Goal: Task Accomplishment & Management: Complete application form

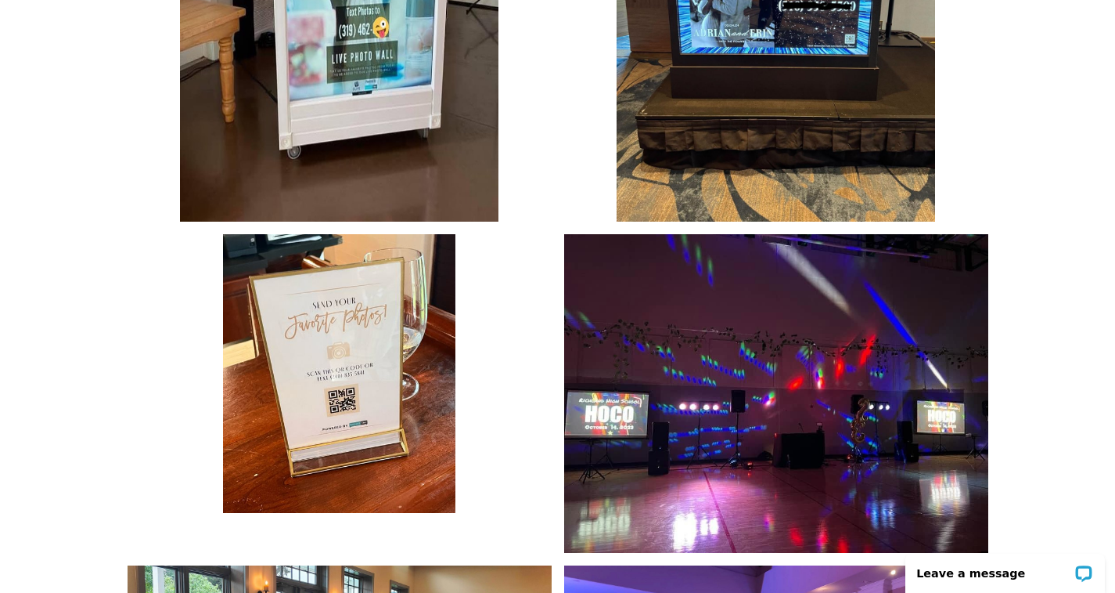
scroll to position [3254, 0]
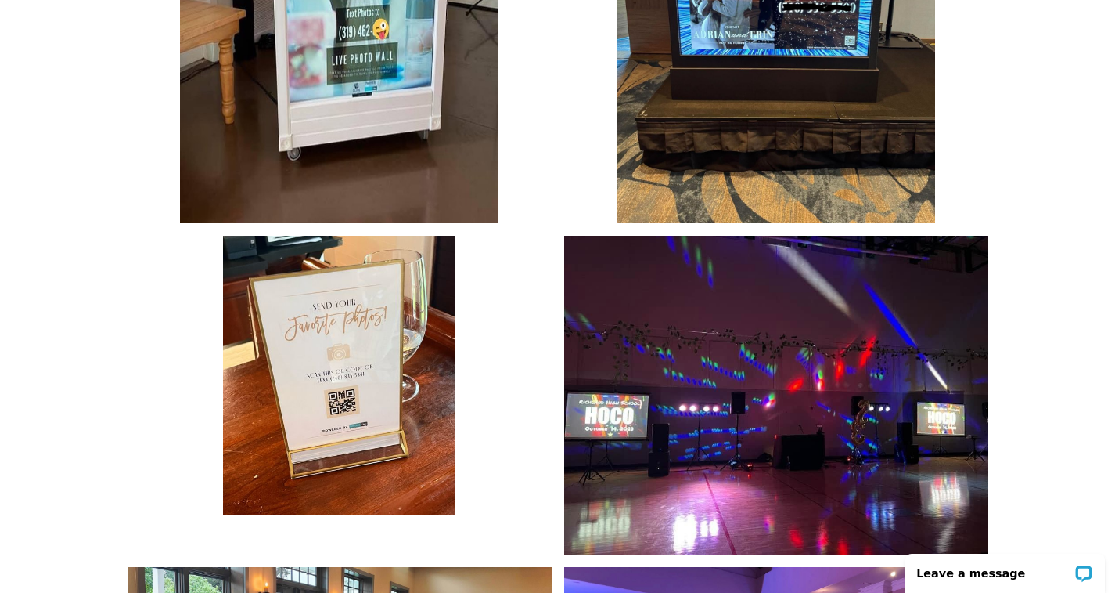
click at [376, 342] on img at bounding box center [339, 375] width 232 height 279
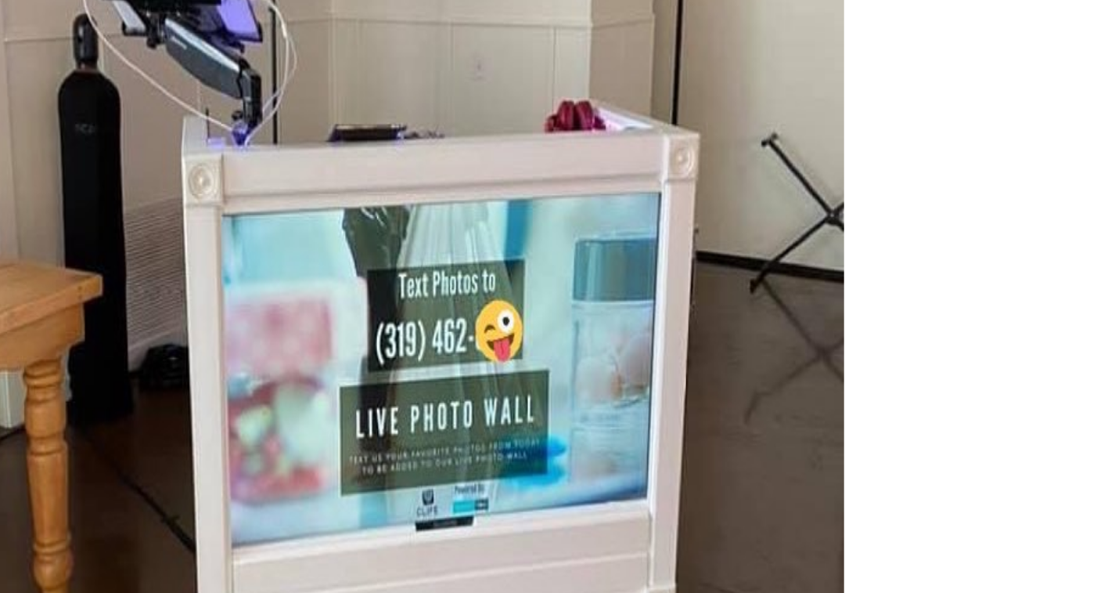
scroll to position [3169, 0]
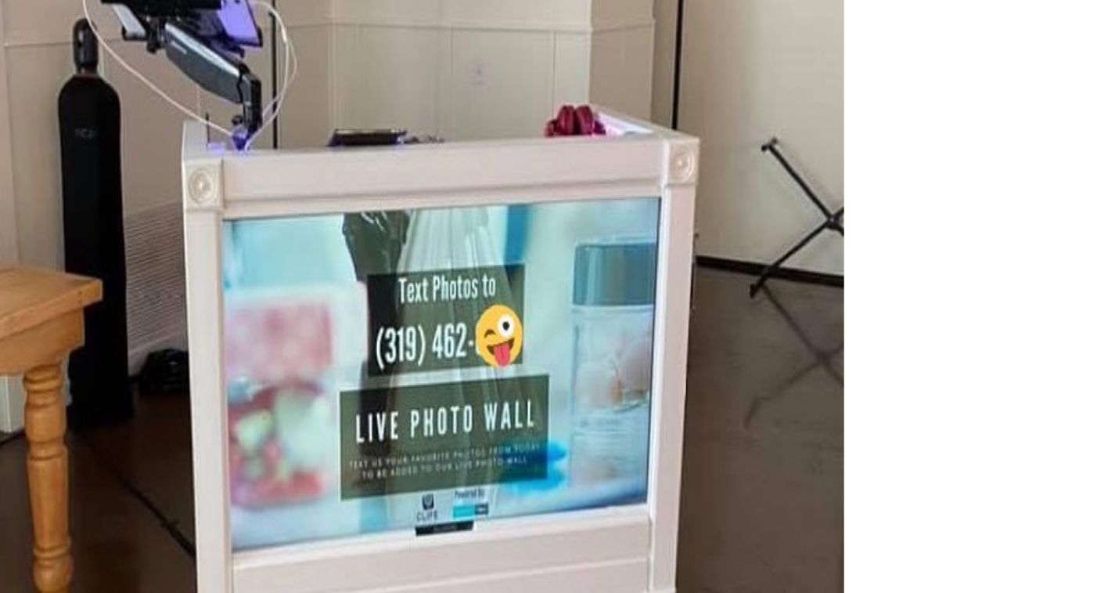
click at [517, 85] on div at bounding box center [558, 387] width 861 height 1006
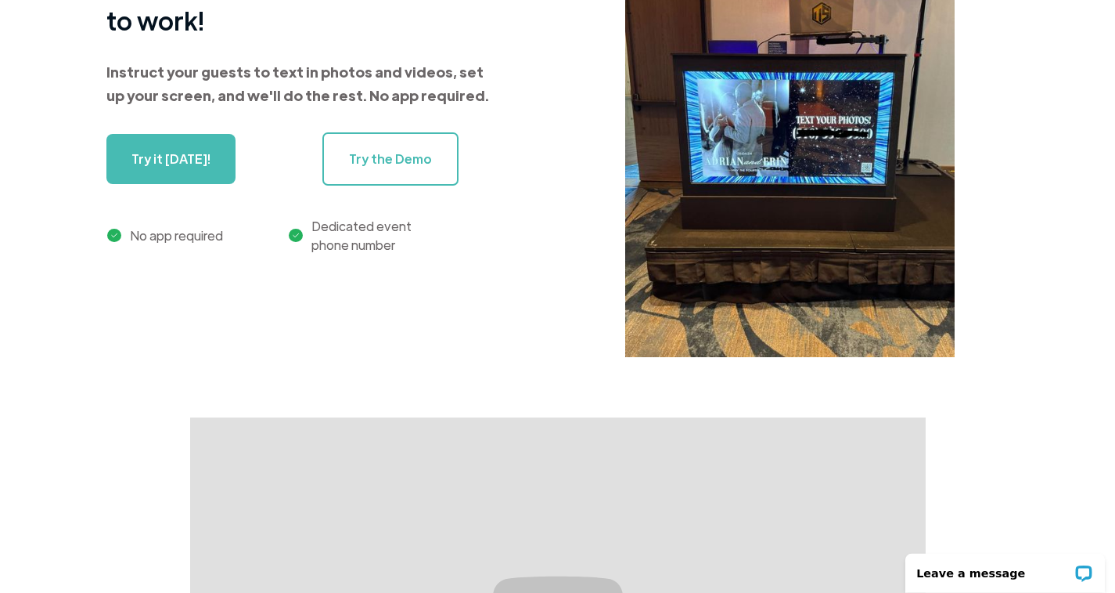
scroll to position [0, 0]
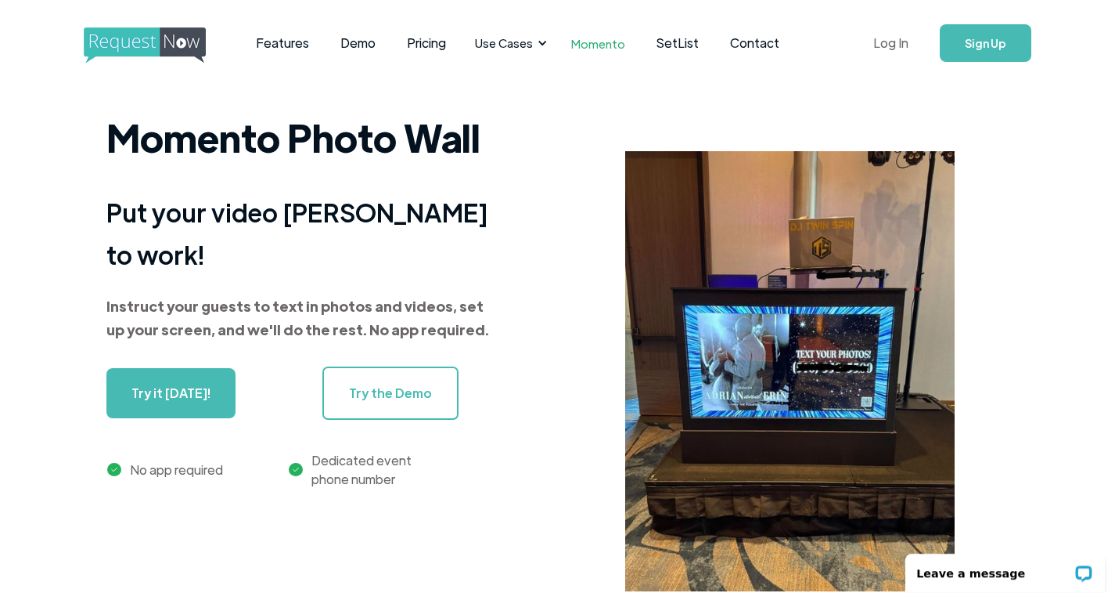
click at [890, 50] on link "Log In" at bounding box center [891, 43] width 67 height 55
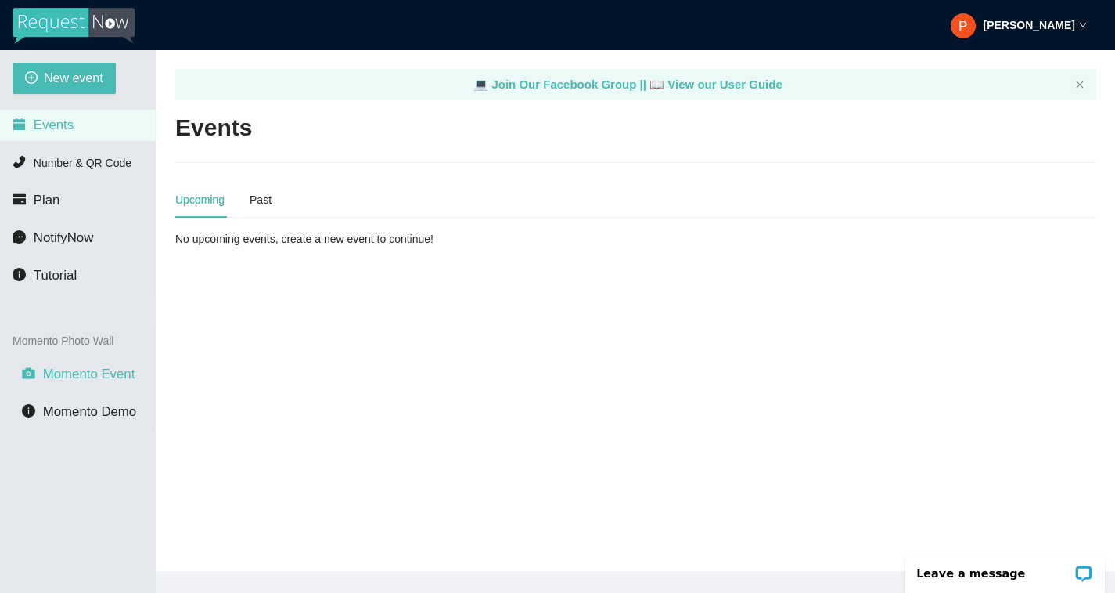
click at [84, 381] on span "Momento Event" at bounding box center [89, 373] width 92 height 15
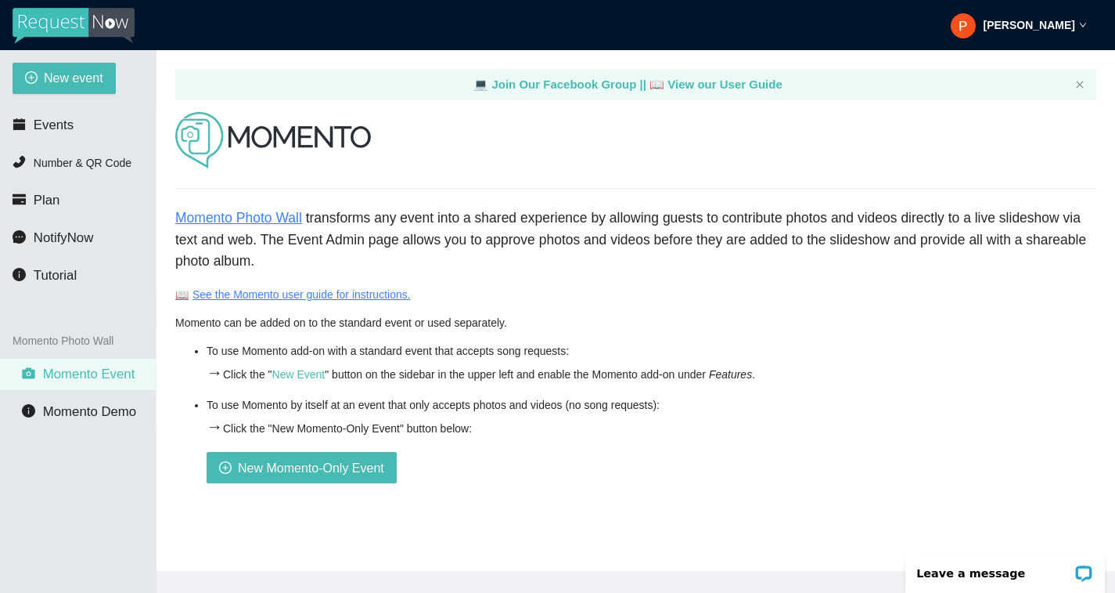
click at [261, 294] on link "📖 See the Momento user guide for instructions." at bounding box center [293, 294] width 236 height 13
click at [93, 168] on span "Number & QR Code" at bounding box center [83, 163] width 98 height 13
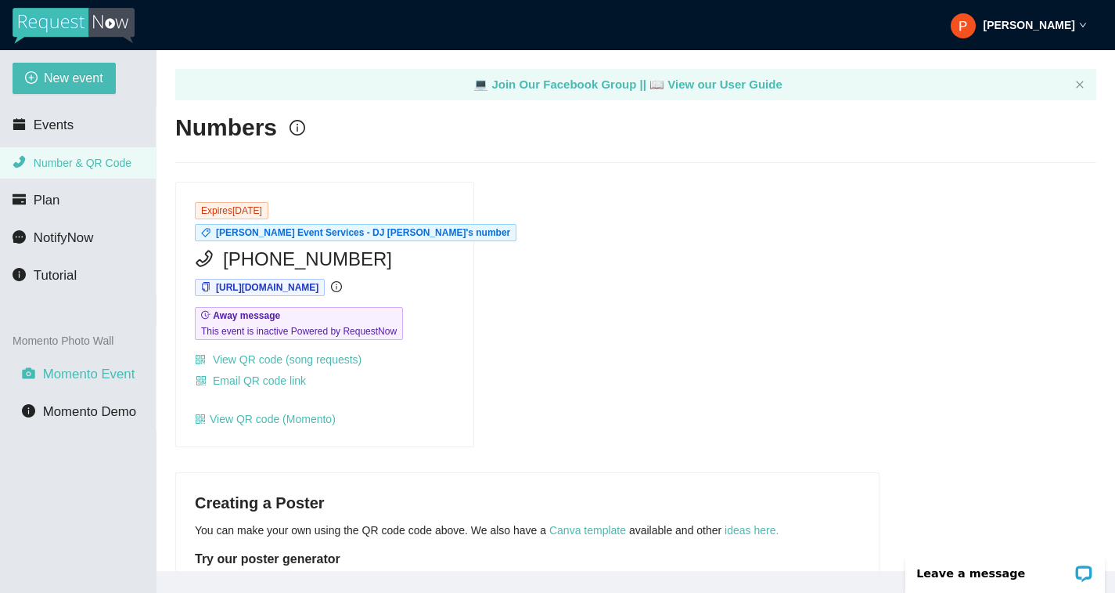
click at [88, 372] on span "Momento Event" at bounding box center [89, 373] width 92 height 15
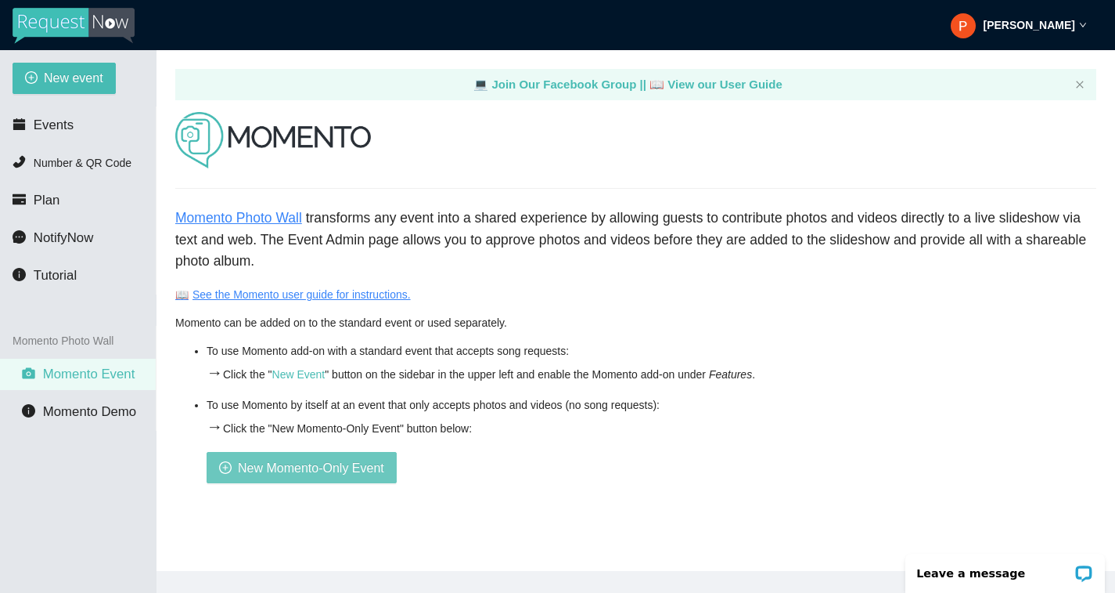
click at [296, 466] on span "New Momento-Only Event" at bounding box center [311, 468] width 146 height 20
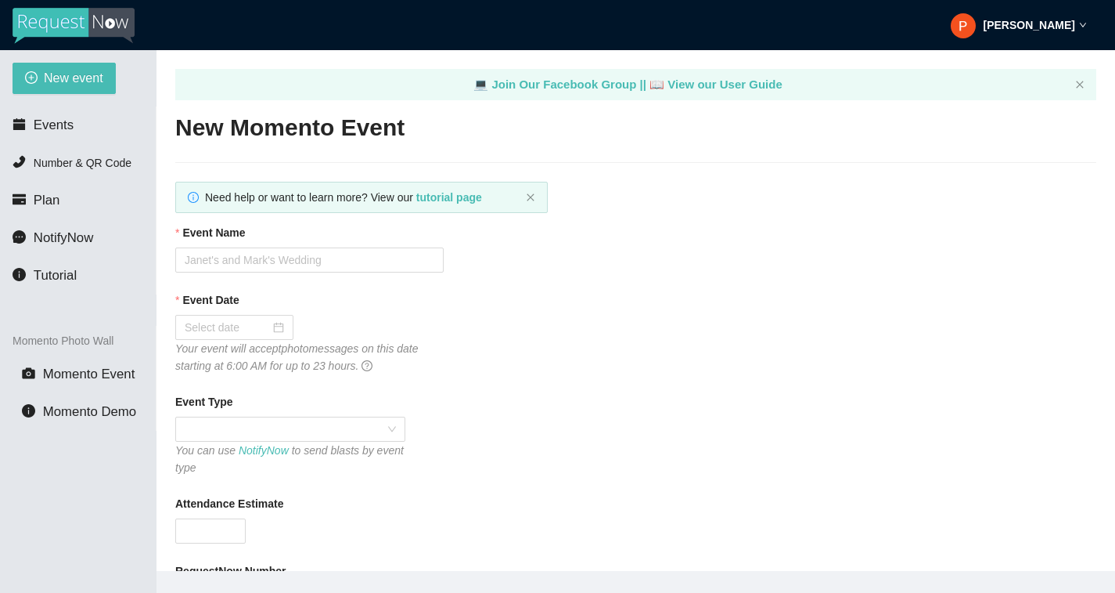
type textarea "Thank you for being part of this event. See you next year! - [PERSON_NAME] from…"
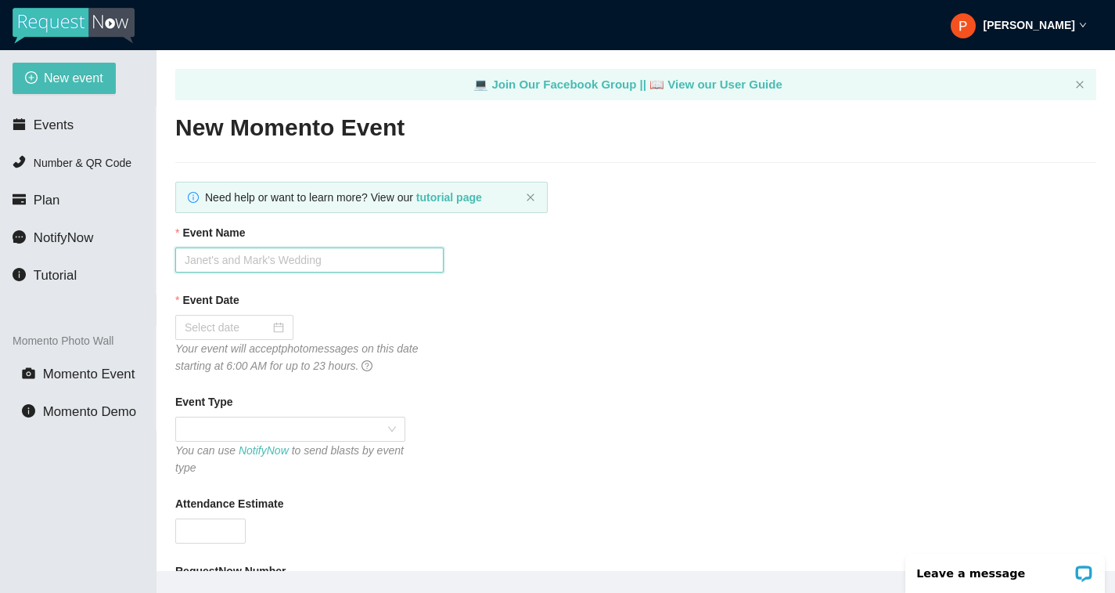
click at [298, 265] on input "Event Name" at bounding box center [309, 259] width 268 height 25
type input "G"
type input "[PERSON_NAME] & [PERSON_NAME]'s Wedding"
click at [254, 335] on input "Event Date" at bounding box center [227, 327] width 85 height 17
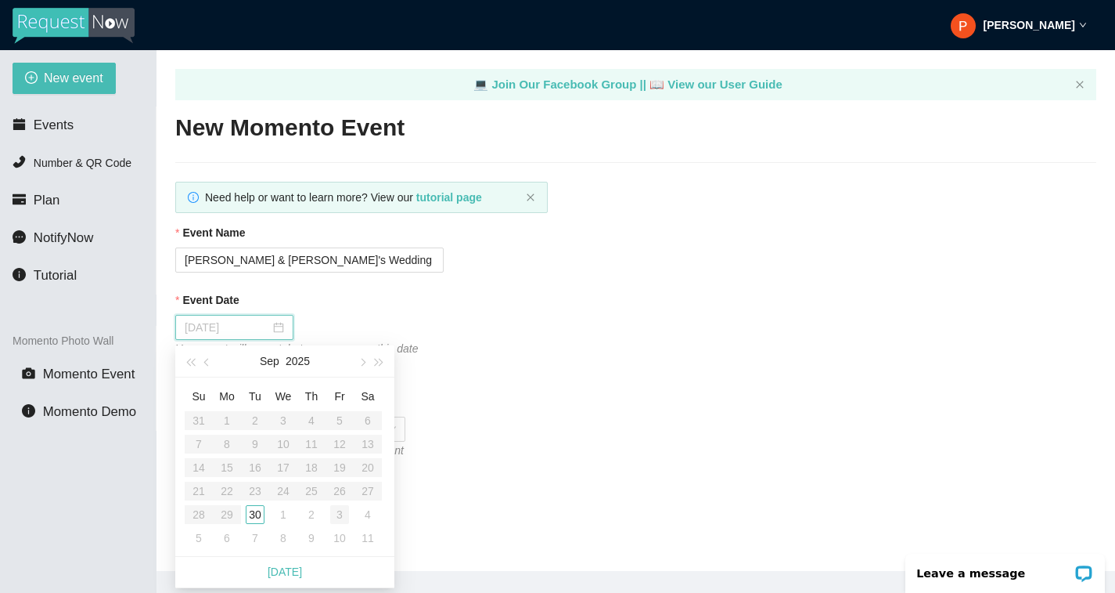
type input "[DATE]"
click at [370, 517] on div "4" at bounding box center [368, 514] width 19 height 19
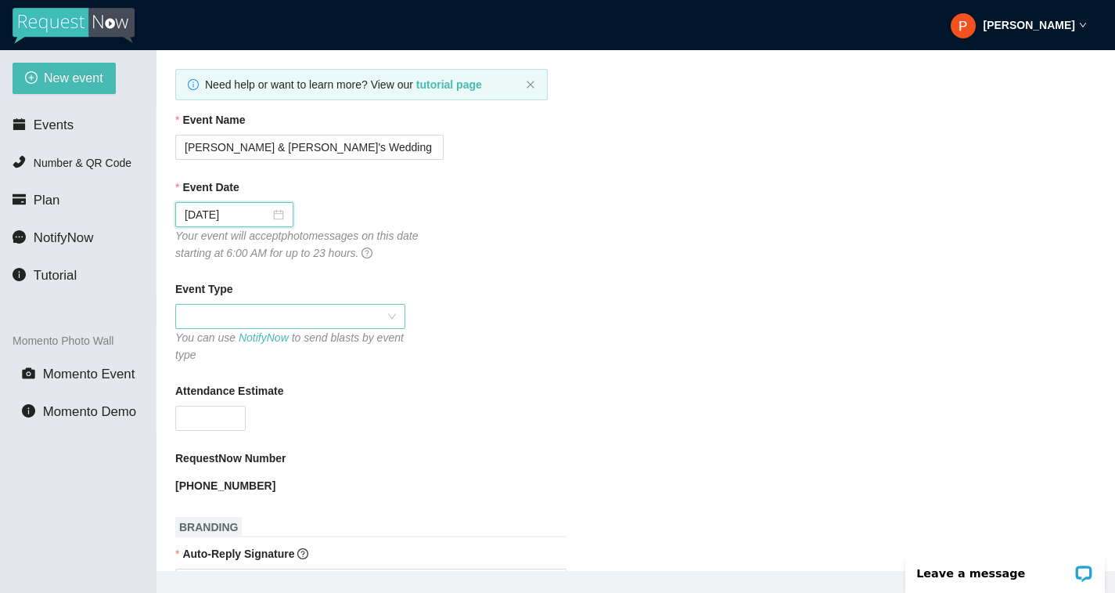
scroll to position [122, 0]
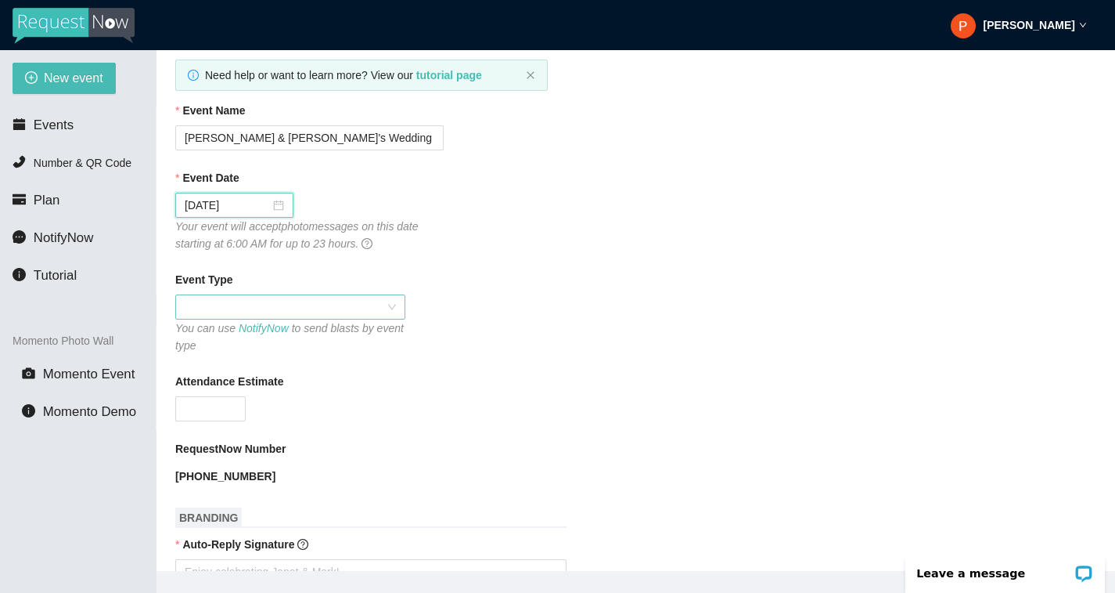
click at [336, 314] on span at bounding box center [290, 306] width 211 height 23
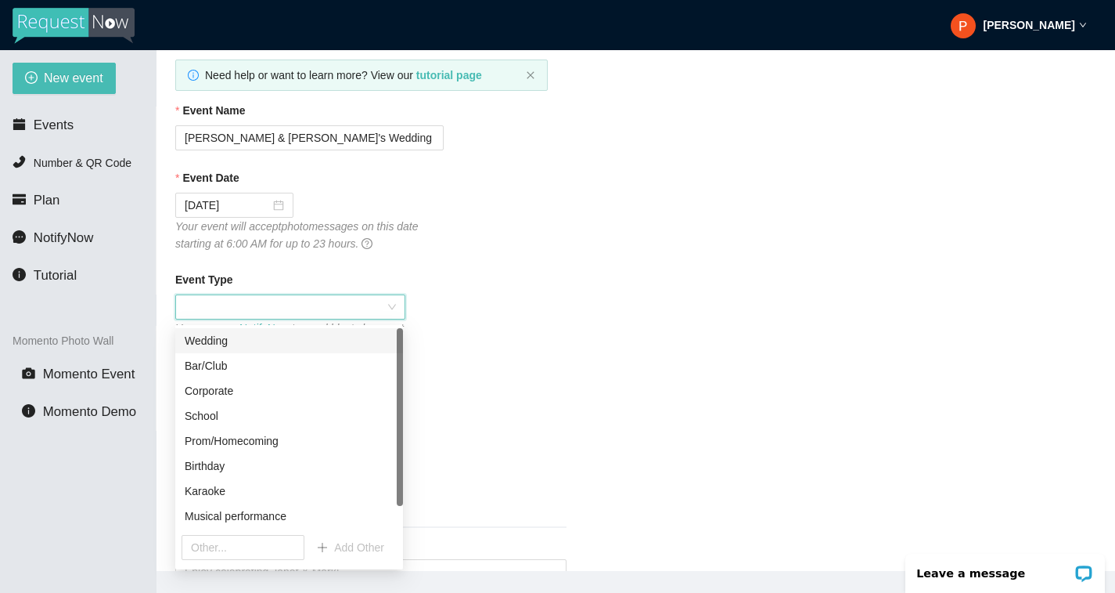
click at [265, 344] on div "Wedding" at bounding box center [289, 340] width 209 height 17
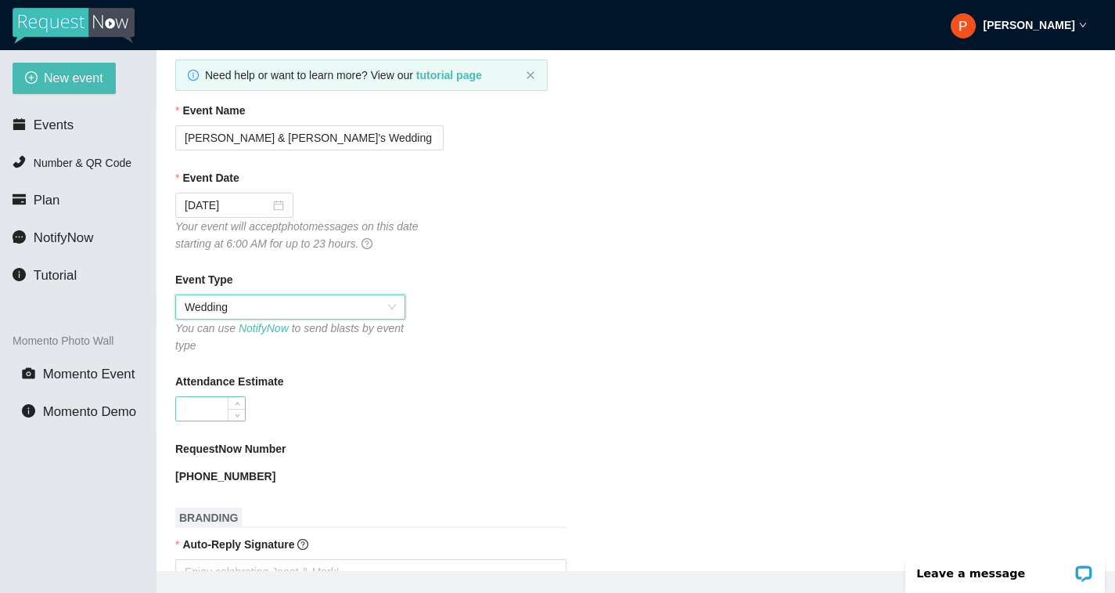
click at [212, 411] on input "Attendance Estimate" at bounding box center [210, 408] width 69 height 23
type input "50"
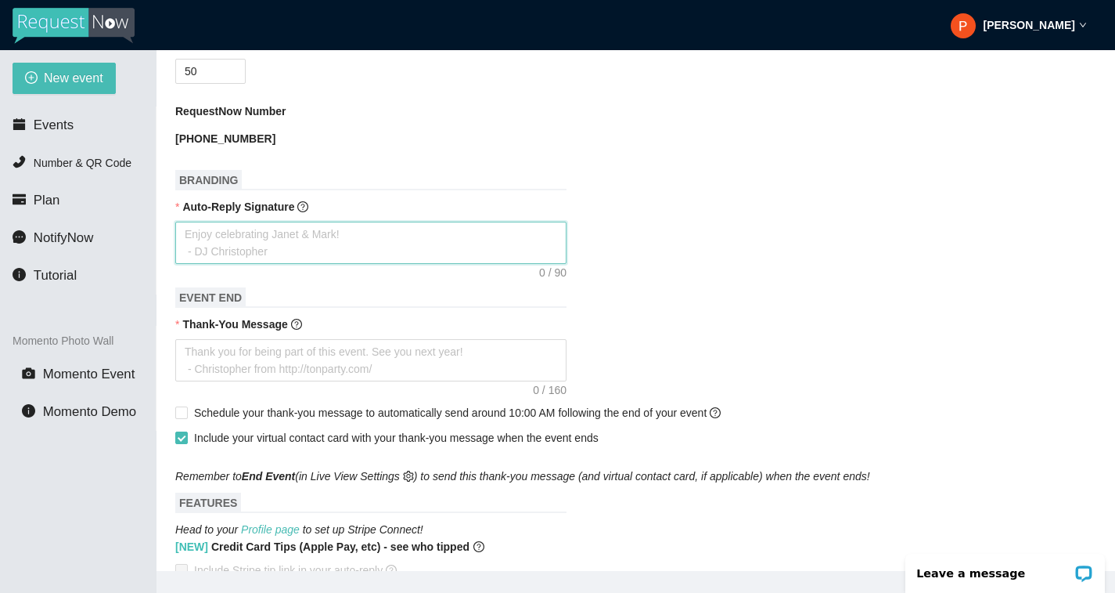
scroll to position [460, 0]
type textarea "E"
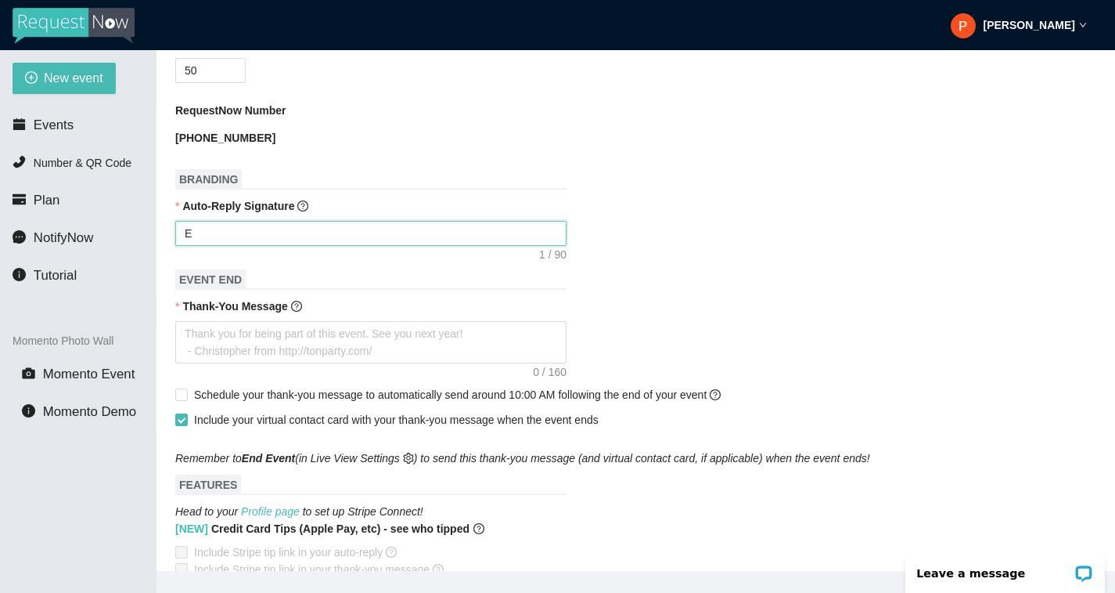
type textarea "En"
type textarea "Enj"
type textarea "Enjo"
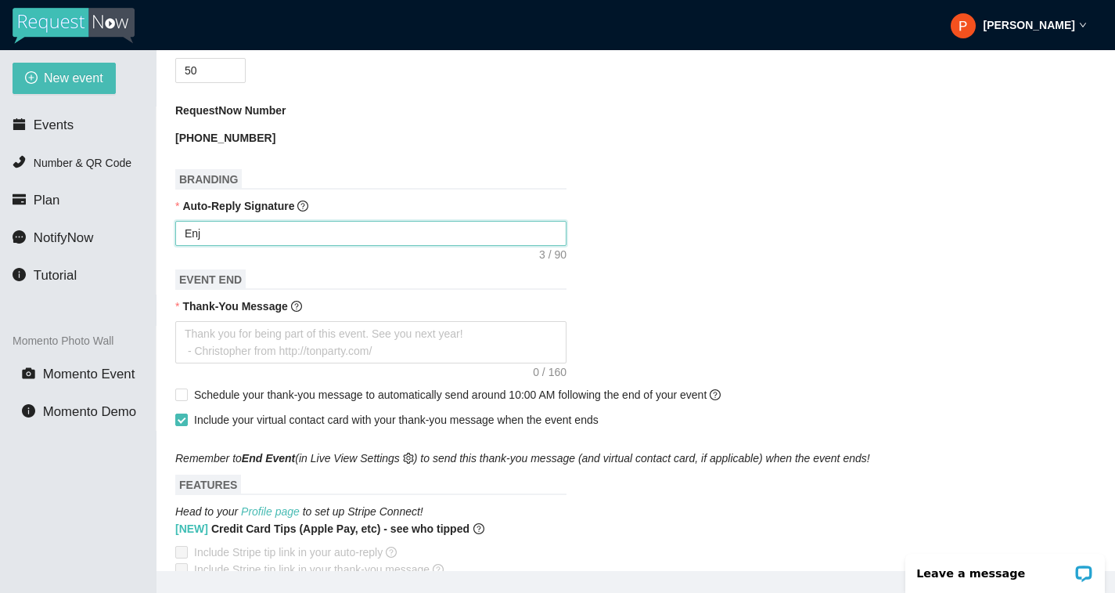
type textarea "Enjo"
type textarea "Enjoy"
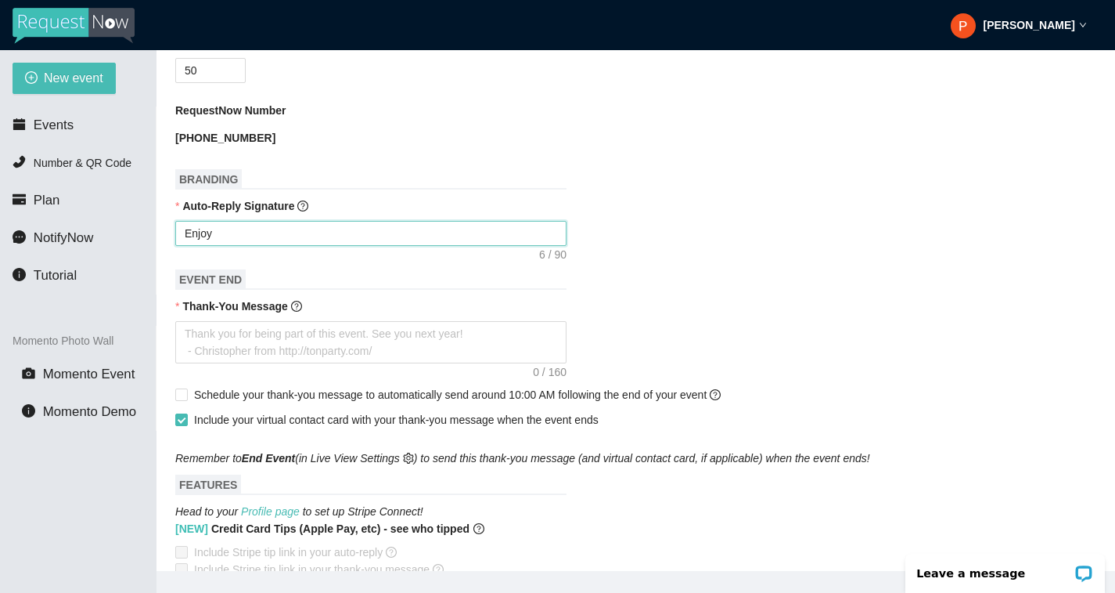
type textarea "Enjoy C"
type textarea "Enjoy Ce"
type textarea "Enjoy Cel"
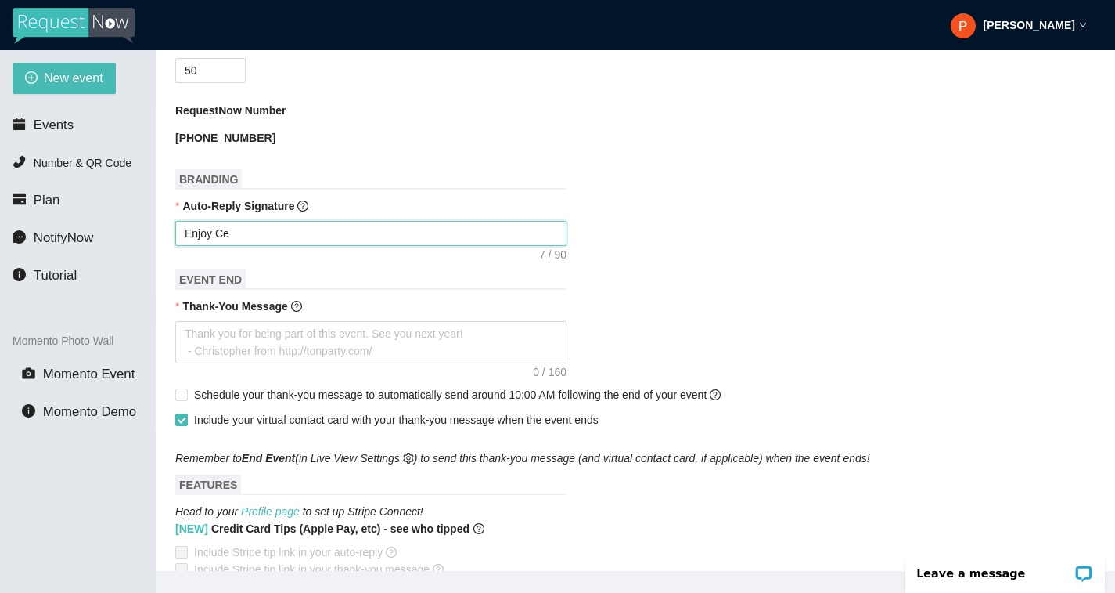
type textarea "Enjoy Cel"
type textarea "Enjoy Cele"
type textarea "Enjoy Celeb"
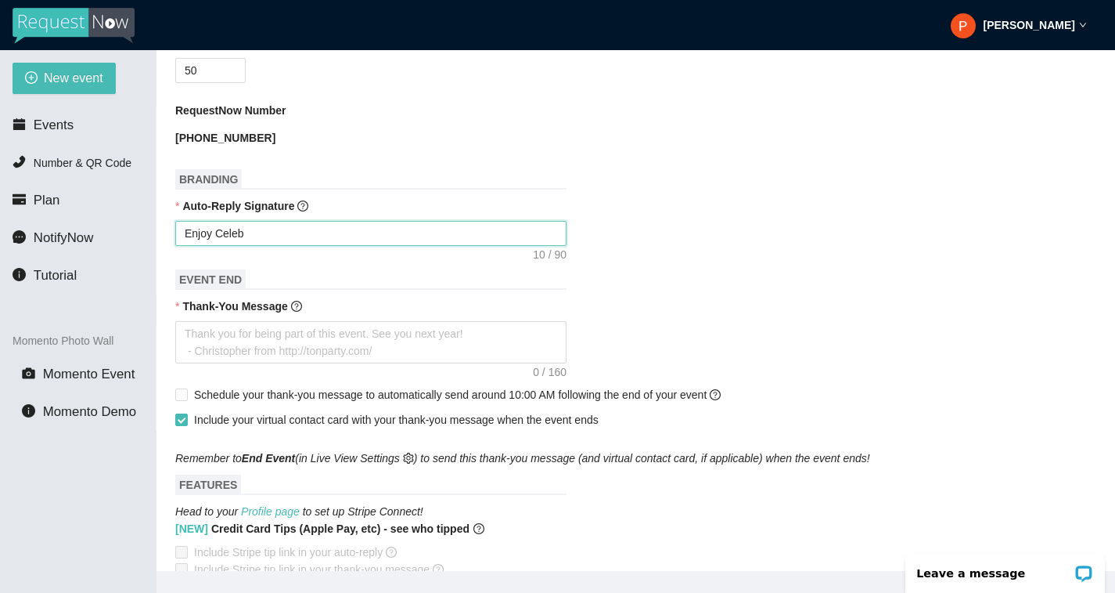
type textarea "Enjoy Celebr"
type textarea "Enjoy Celebra"
type textarea "Enjoy Celebrat"
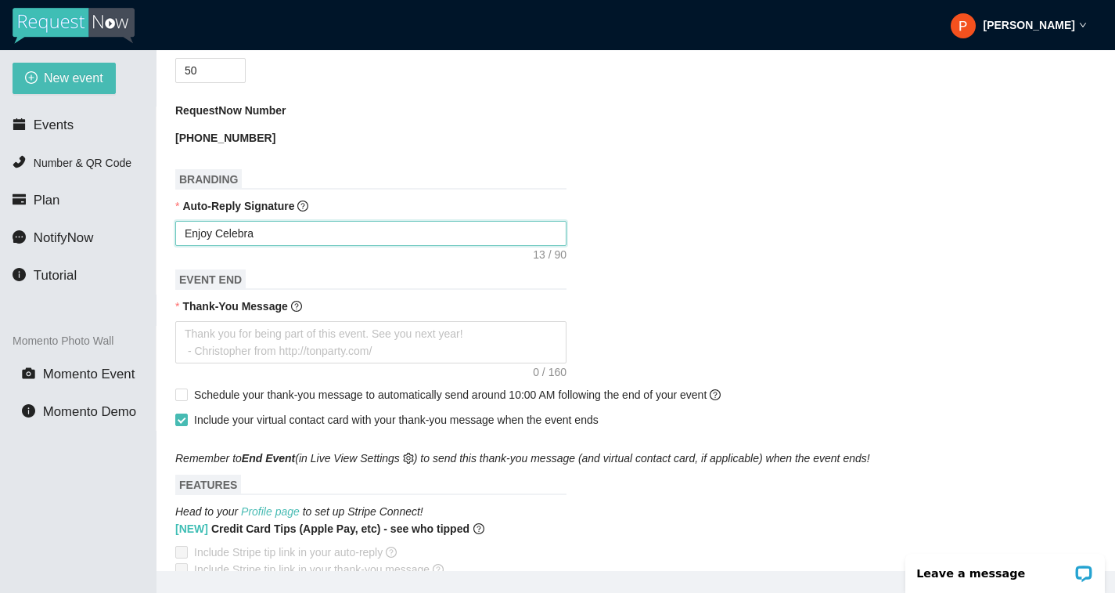
type textarea "Enjoy Celebrat"
type textarea "Enjoy Celebrati"
type textarea "Enjoy Celebratin"
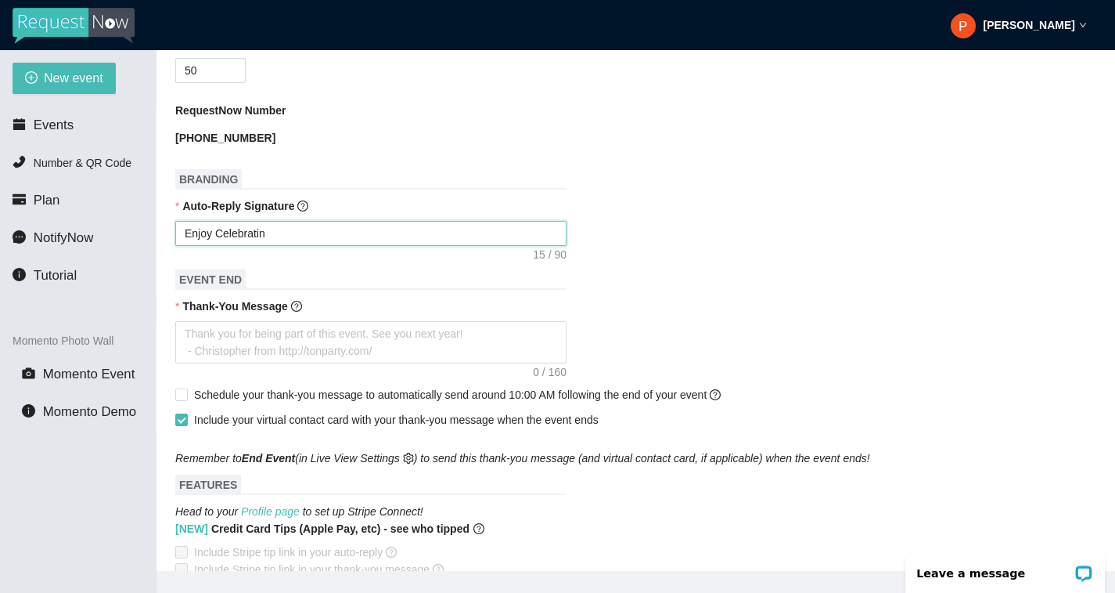
type textarea "Enjoy Celebrating"
type textarea "Enjoy Celebrating C"
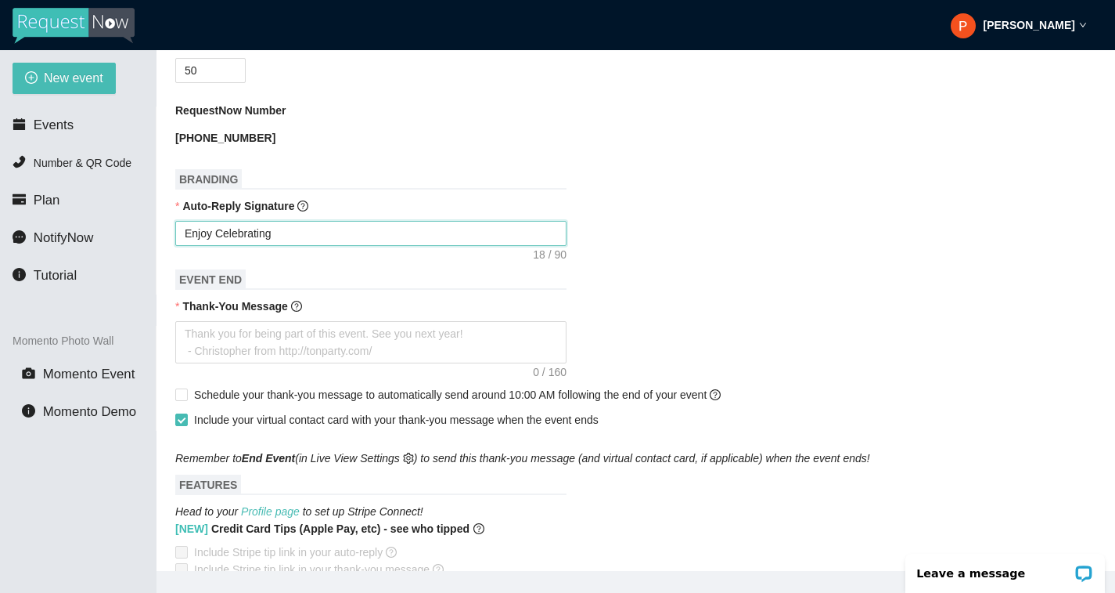
type textarea "Enjoy Celebrating C"
type textarea "Enjoy Celebrating Co"
type textarea "Enjoy Celebrating Cor"
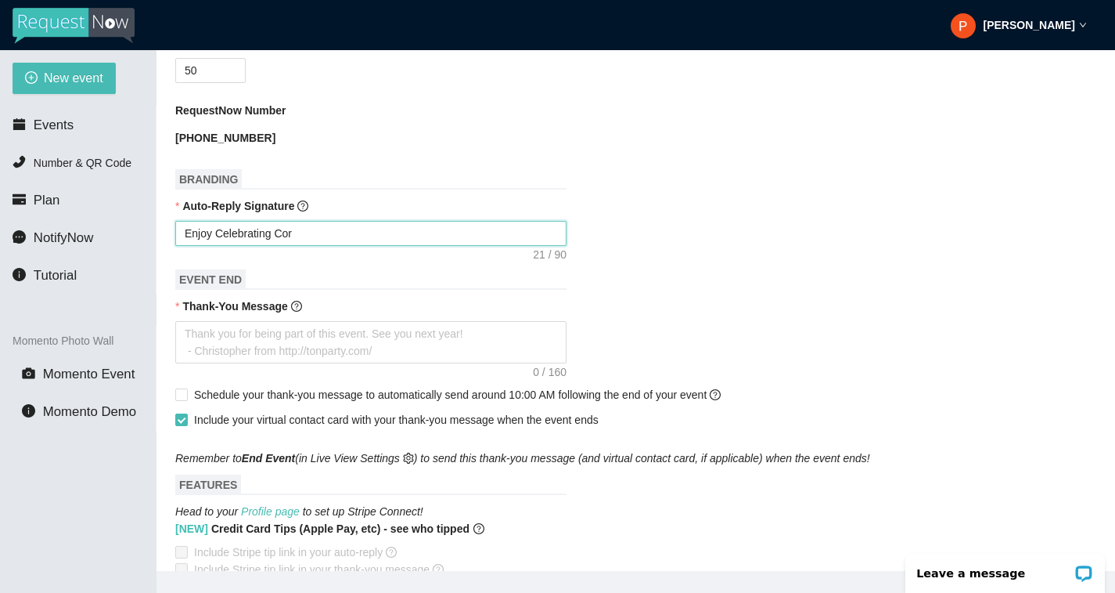
type textarea "Enjoy Celebrating Core"
type textarea "Enjoy Celebrating [PERSON_NAME]"
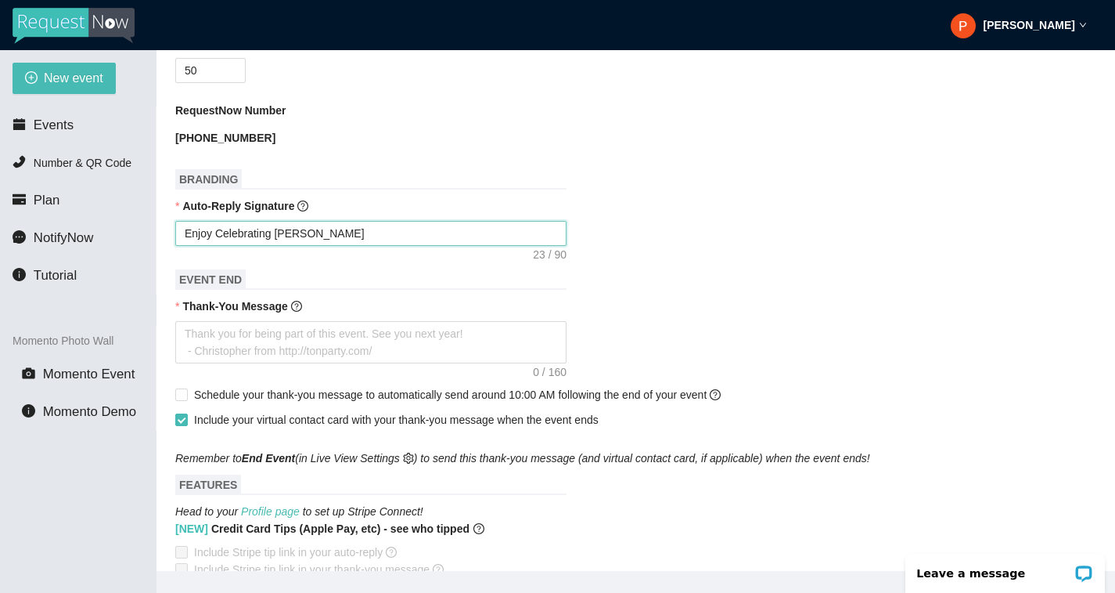
type textarea "Enjoy Celebrating [PERSON_NAME]"
type textarea "Enjoy Celebrating [PERSON_NAME] an"
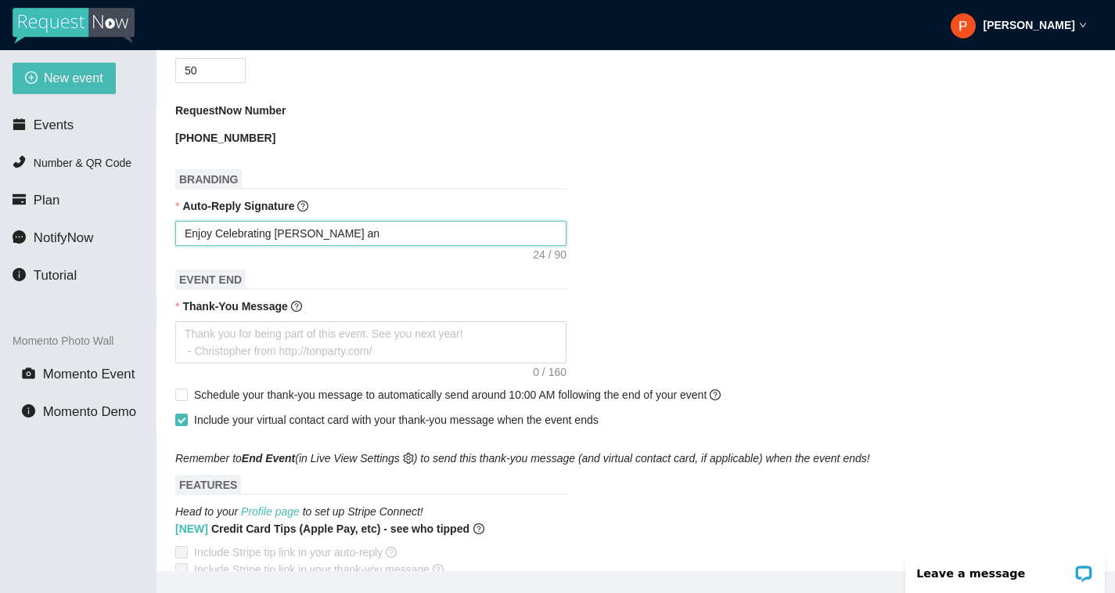
type textarea "Enjoy Celebrating [PERSON_NAME] and"
type textarea "Enjoy Celebrating [PERSON_NAME] and G"
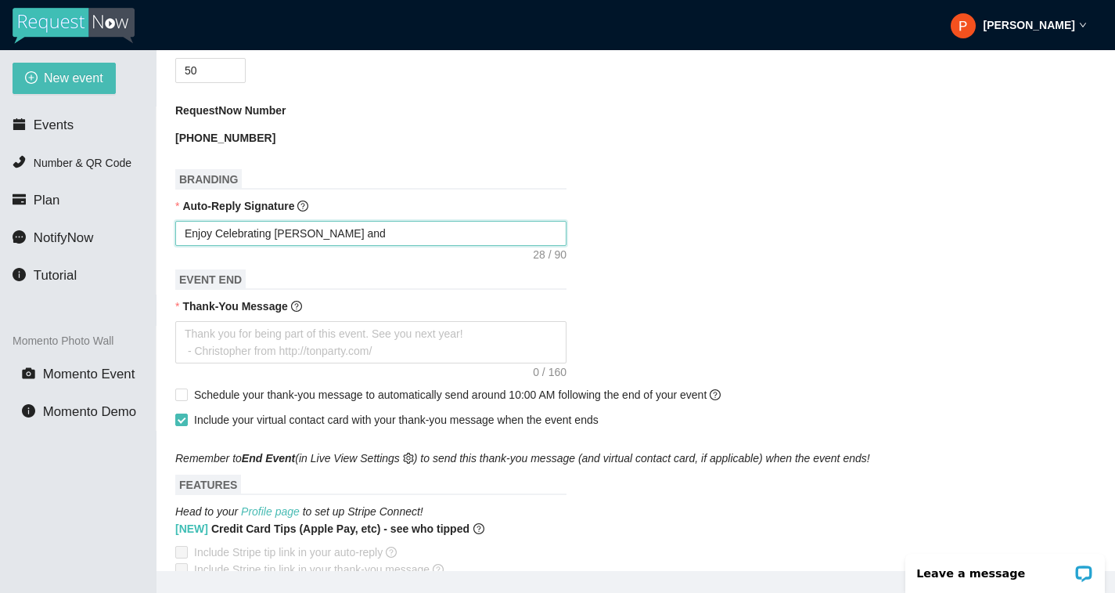
type textarea "Enjoy Celebrating [PERSON_NAME] and G"
type textarea "Enjoy Celebrating [PERSON_NAME] and Gi"
type textarea "Enjoy Celebrating [PERSON_NAME] and Gis"
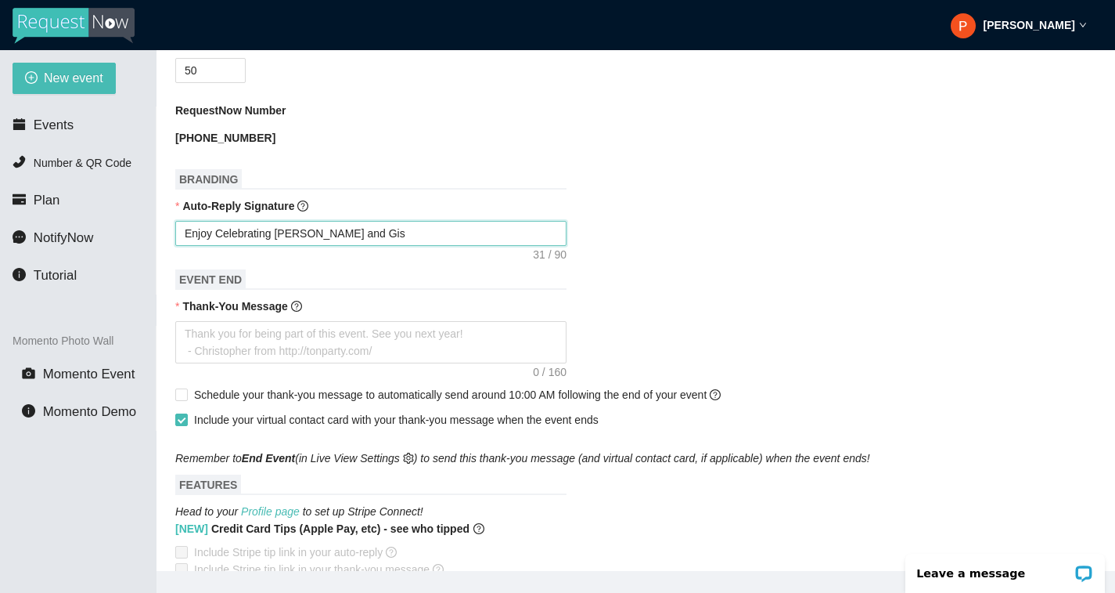
type textarea "Enjoy Celebrating [PERSON_NAME] and [PERSON_NAME]"
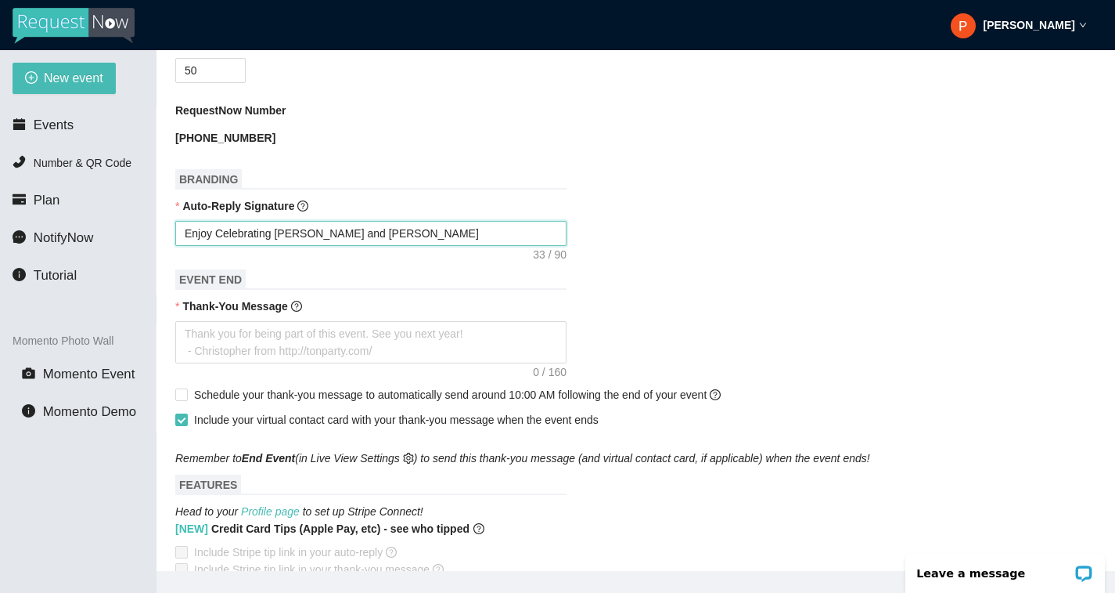
type textarea "Enjoy Celebrating [PERSON_NAME] and [PERSON_NAME]"
type textarea "Enjoy Celebrating [PERSON_NAME] and [PERSON_NAME]!"
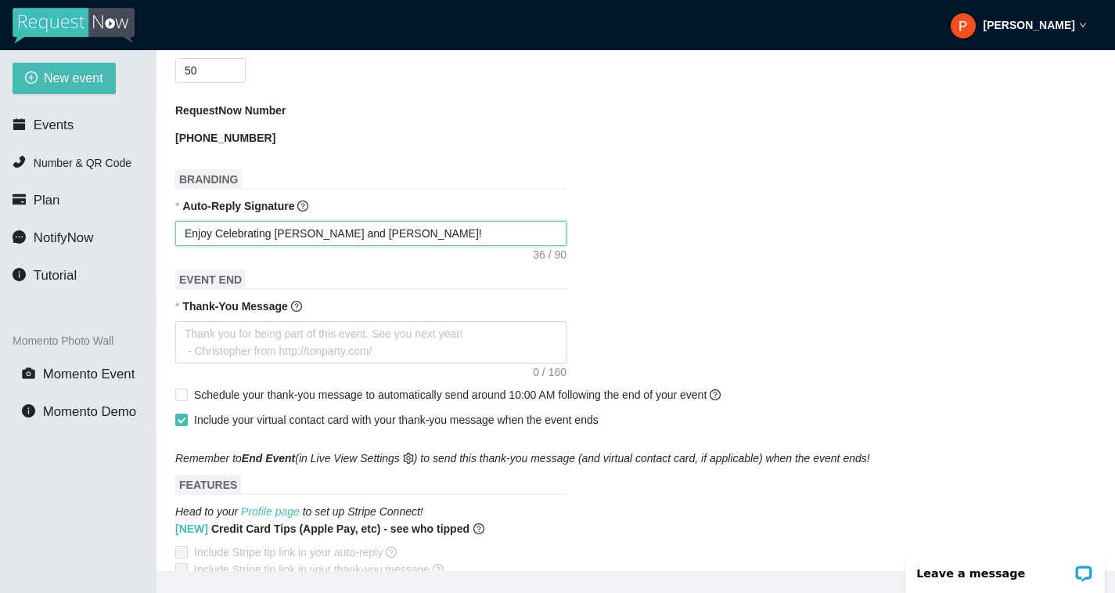
type textarea "Enjoy Celebrating [PERSON_NAME] and [PERSON_NAME]"
type textarea "Enjoy Celebrating [PERSON_NAME] and [PERSON_NAME]'"
type textarea "Enjoy Celebrating [PERSON_NAME] and [PERSON_NAME]'s"
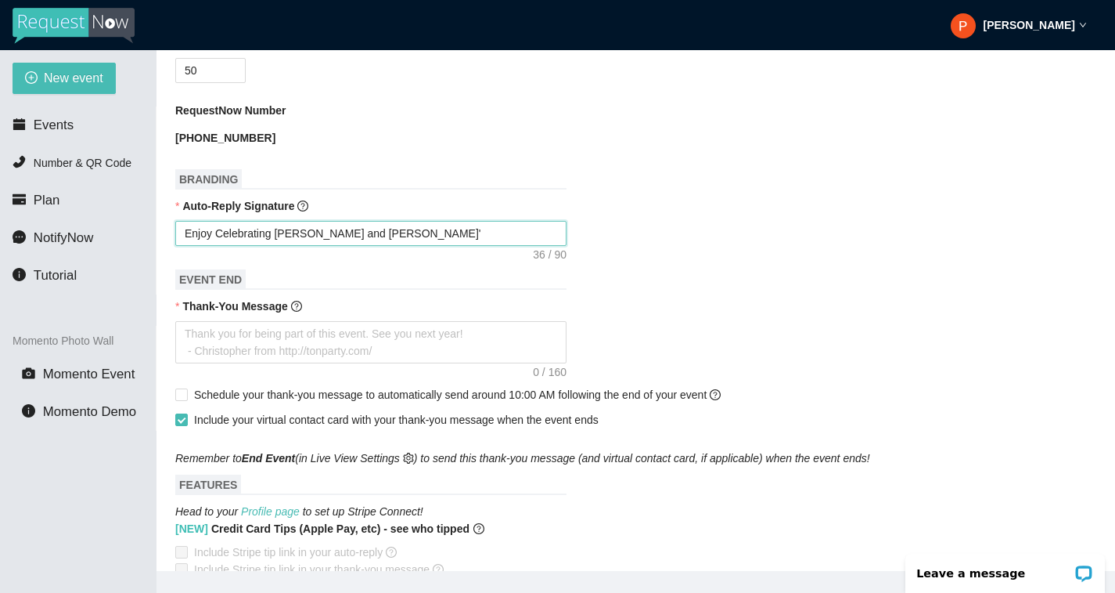
type textarea "Enjoy Celebrating [PERSON_NAME] and [PERSON_NAME]'s"
type textarea "Enjoy Celebrating [PERSON_NAME] and [PERSON_NAME]'s M"
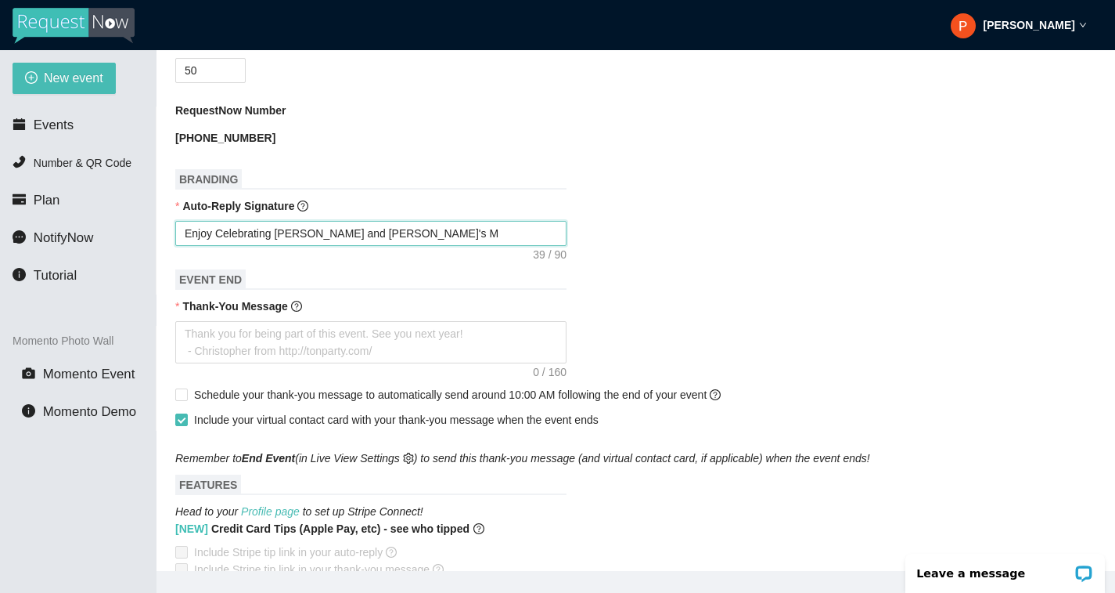
type textarea "Enjoy Celebrating [PERSON_NAME] and [PERSON_NAME]'s Ma"
type textarea "Enjoy Celebrating [PERSON_NAME] and [PERSON_NAME]'s Mar"
type textarea "Enjoy Celebrating [PERSON_NAME] and [PERSON_NAME]'s [PERSON_NAME]"
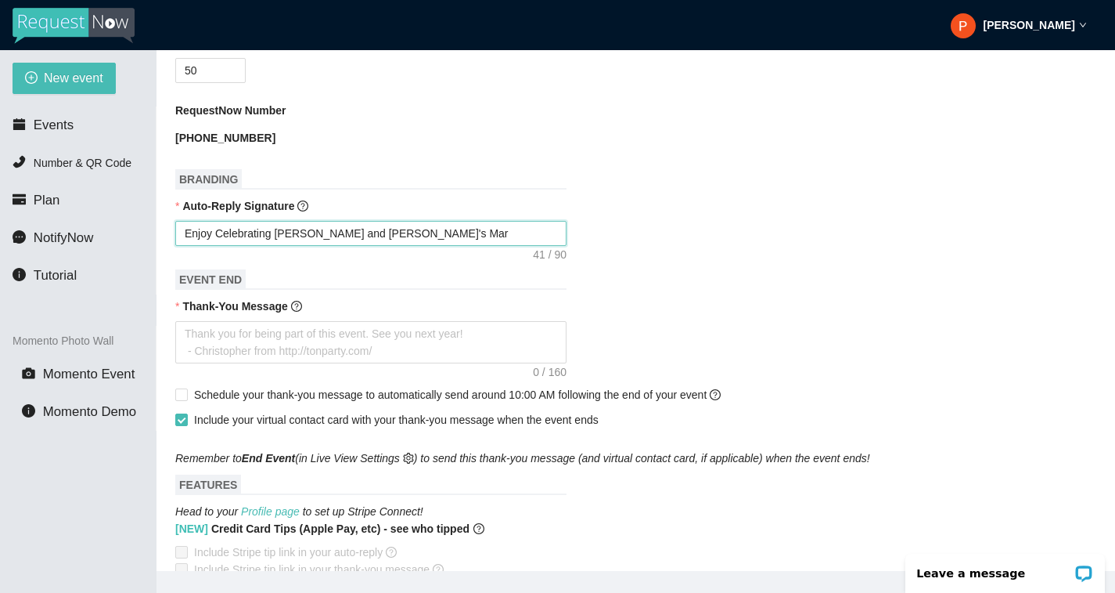
type textarea "Enjoy Celebrating [PERSON_NAME] and [PERSON_NAME]'s [PERSON_NAME]"
type textarea "Enjoy Celebrating [PERSON_NAME] and [PERSON_NAME]'s Marri"
type textarea "Enjoy Celebrating [PERSON_NAME] and [PERSON_NAME]'s [PERSON_NAME]"
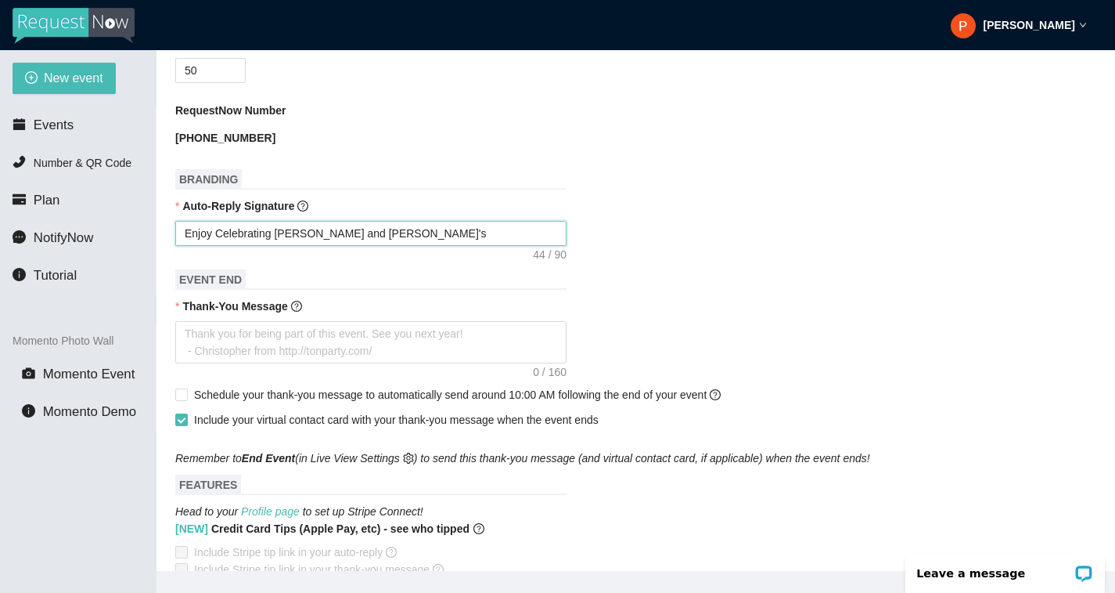
type textarea "Enjoy Celebrating [PERSON_NAME] and [PERSON_NAME]'s Marriag"
type textarea "Enjoy Celebrating [PERSON_NAME] and [PERSON_NAME]'s Marriage"
type textarea "Enjoy Celebrating [PERSON_NAME] and [PERSON_NAME]'s Marriage!"
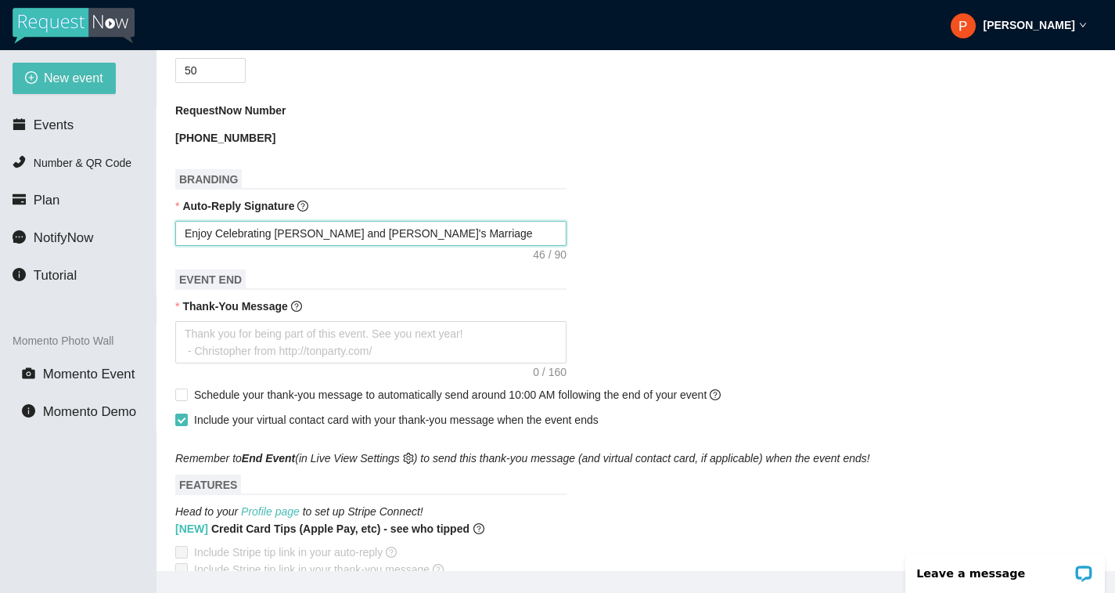
type textarea "Enjoy Celebrating [PERSON_NAME] and [PERSON_NAME]'s Marriage!"
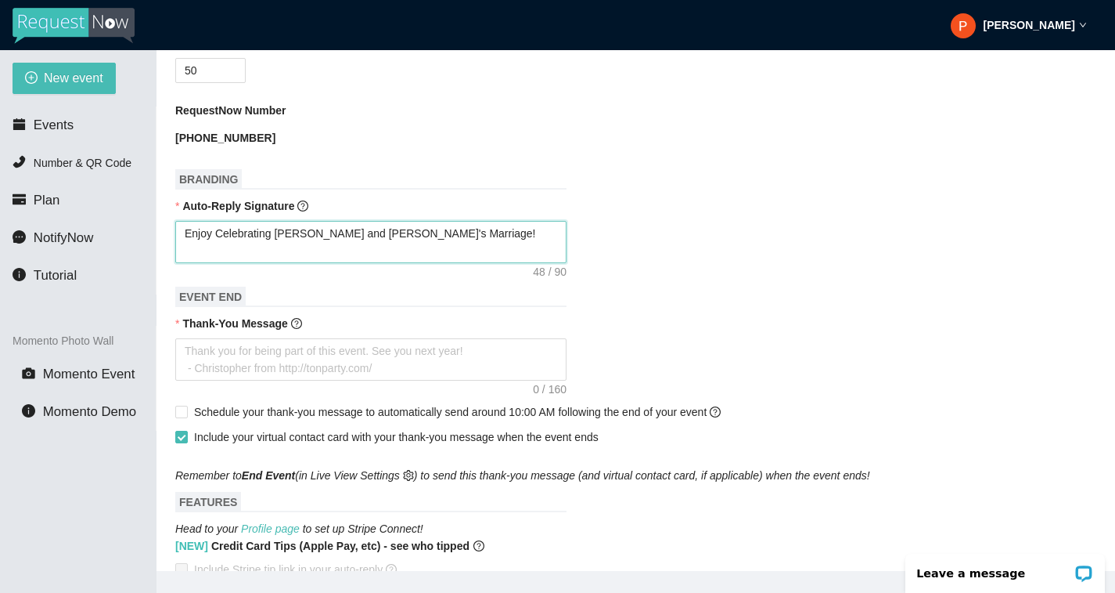
type textarea "Enjoy Celebrating [PERSON_NAME] and [PERSON_NAME]'s Marriage! -"
type textarea "Enjoy Celebrating [PERSON_NAME] and [PERSON_NAME]'s Marriage! - D"
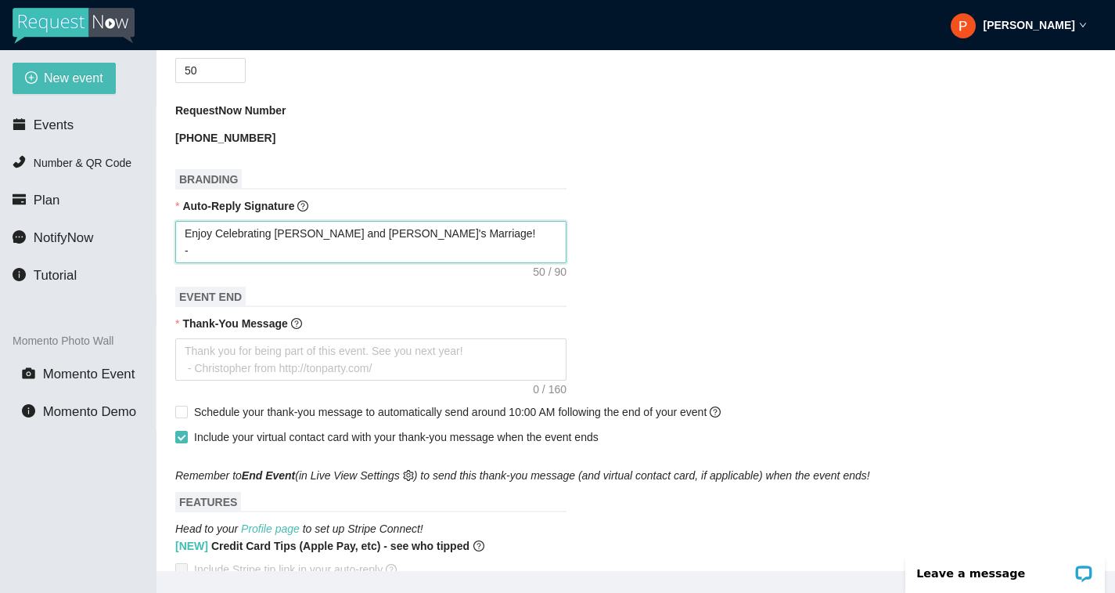
type textarea "Enjoy Celebrating [PERSON_NAME] and [PERSON_NAME]'s Marriage! - D"
type textarea "Enjoy Celebrating [PERSON_NAME] and [PERSON_NAME]'s Marriage! - DJ"
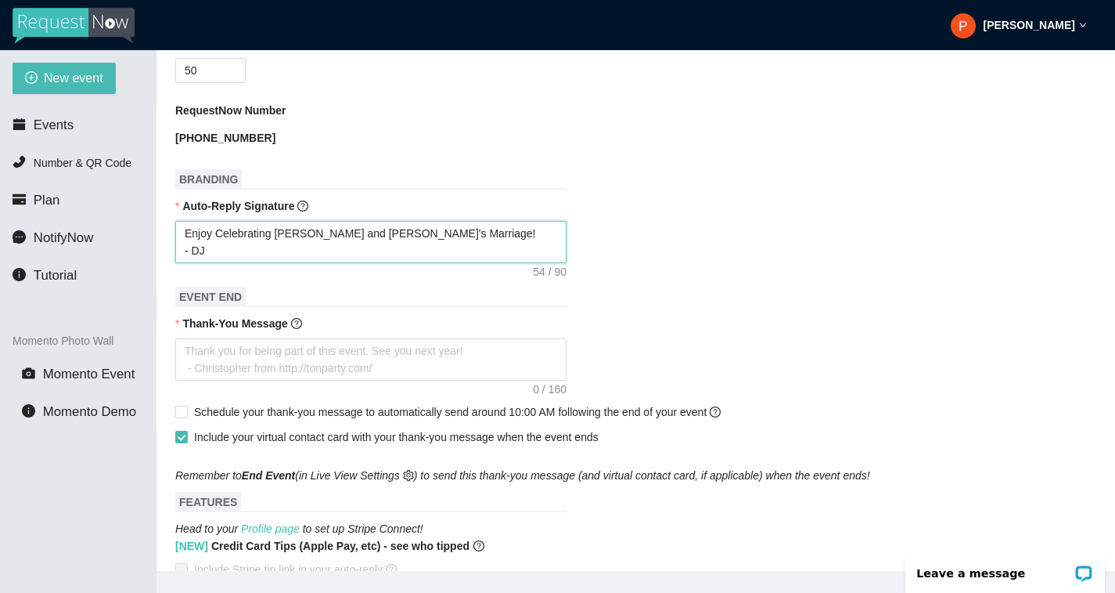
type textarea "Enjoy Celebrating [PERSON_NAME] and [PERSON_NAME]'s Marriage! - DJ P"
type textarea "Enjoy Celebrating [PERSON_NAME] and [PERSON_NAME]'s Marriage! - DJ Ph"
type textarea "Enjoy Celebrating [PERSON_NAME] and [PERSON_NAME]'s Marriage! - DJ Phy"
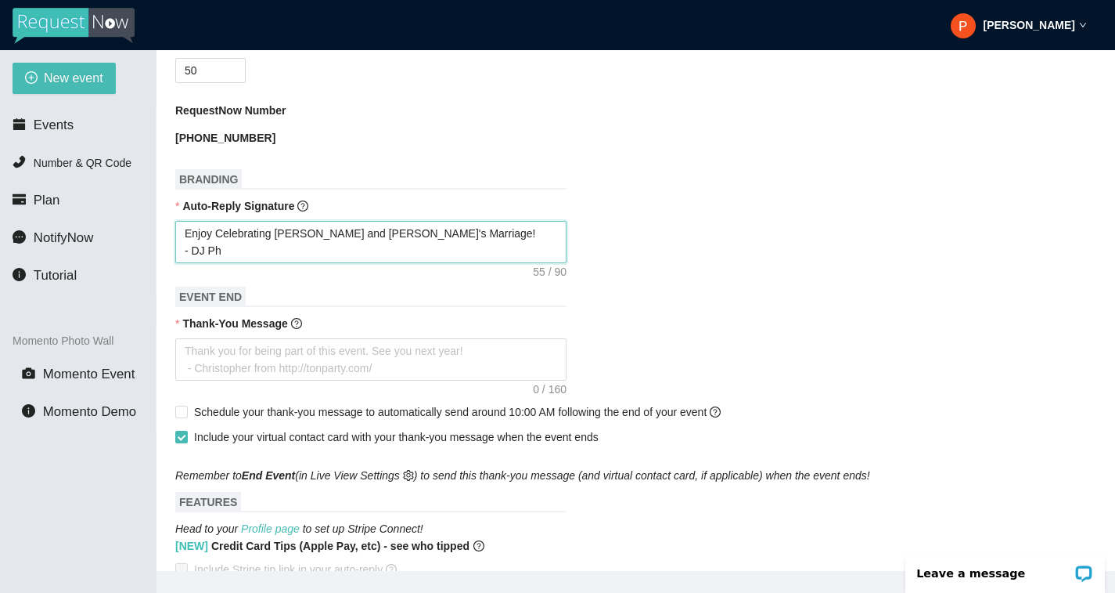
type textarea "Enjoy Celebrating [PERSON_NAME] and [PERSON_NAME]'s Marriage! - DJ Phy"
type textarea "Enjoy Celebrating [PERSON_NAME] and [PERSON_NAME]'s Marriage! - DJ Phyr"
type textarea "Enjoy Celebrating [PERSON_NAME] and [PERSON_NAME]'s Marriage! - DJ Phyre"
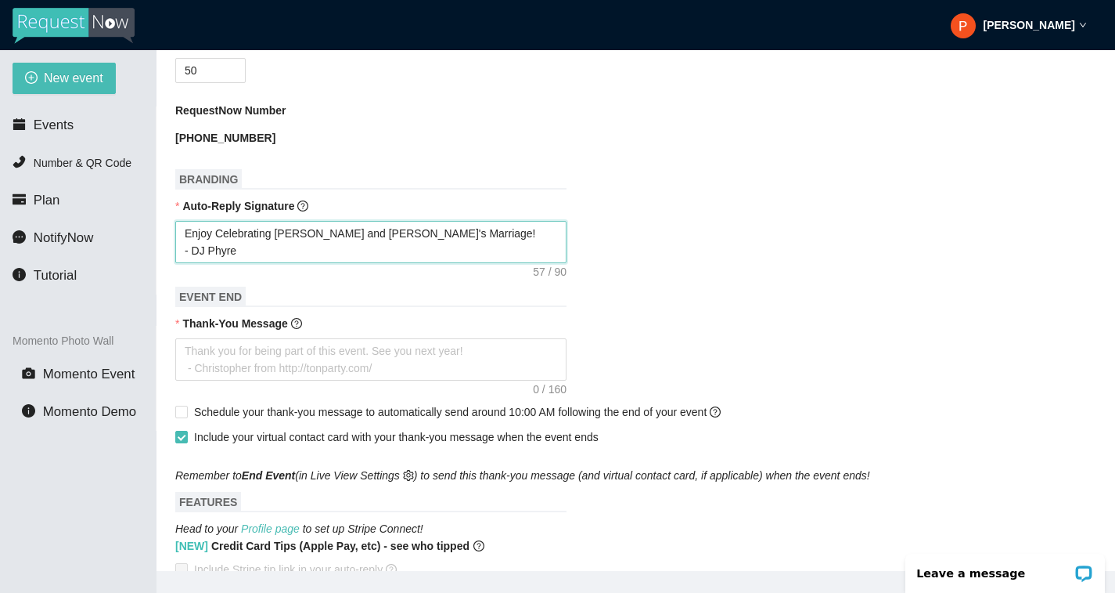
type textarea "Enjoy Celebrating [PERSON_NAME] and [PERSON_NAME]'s Marriage! - DJ Phyrer"
type textarea "Enjoy Celebrating [PERSON_NAME] and [PERSON_NAME]'s Marriage! - DJ Phyre"
type textarea "Enjoy Celebrating [PERSON_NAME] and [PERSON_NAME]'s Marriage! - DJ Phyr"
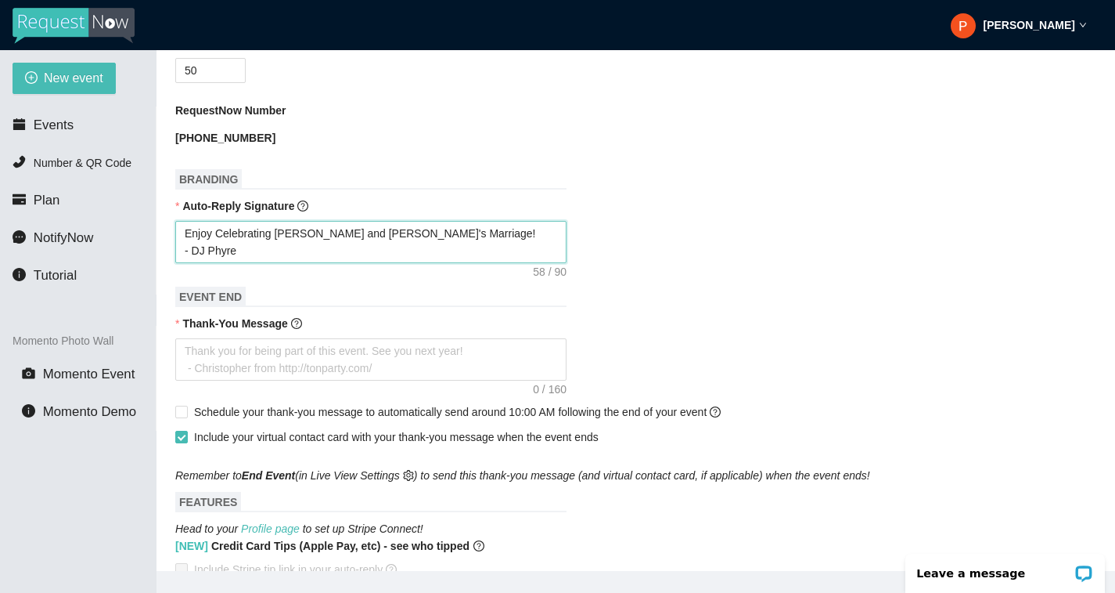
type textarea "Enjoy Celebrating [PERSON_NAME] and [PERSON_NAME]'s Marriage! - DJ Phyr"
type textarea "Enjoy Celebrating [PERSON_NAME] and [PERSON_NAME]'s Marriage! - DJ Phy"
type textarea "Enjoy Celebrating [PERSON_NAME] and [PERSON_NAME]'s Marriage! - DJ Ph"
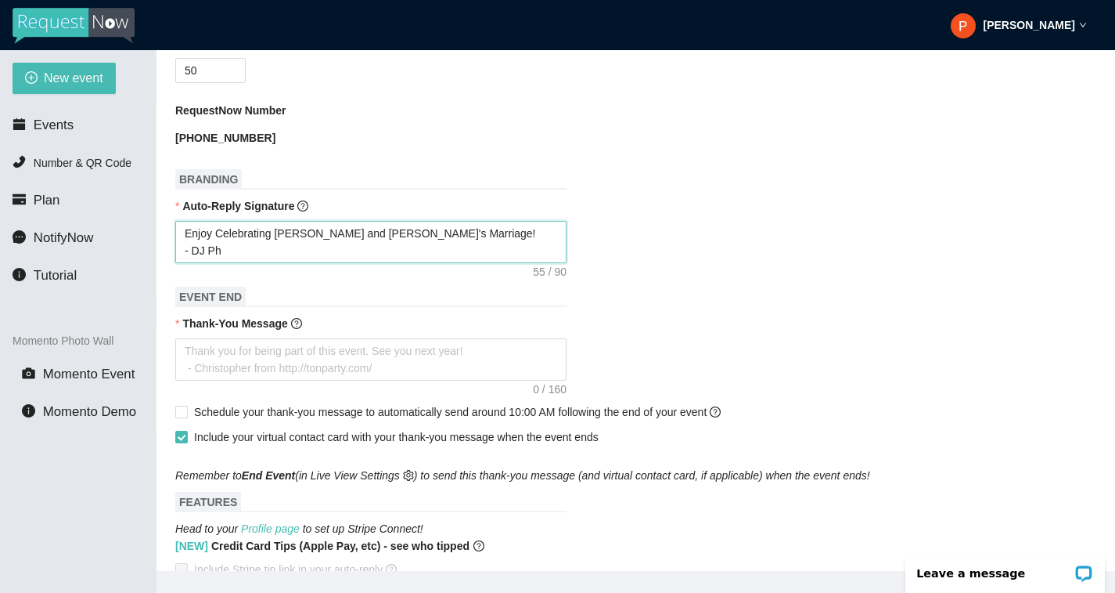
type textarea "Enjoy Celebrating [PERSON_NAME] and [PERSON_NAME]'s Marriage! - DJ P"
type textarea "Enjoy Celebrating [PERSON_NAME] and [PERSON_NAME]'s Marriage! - DJ"
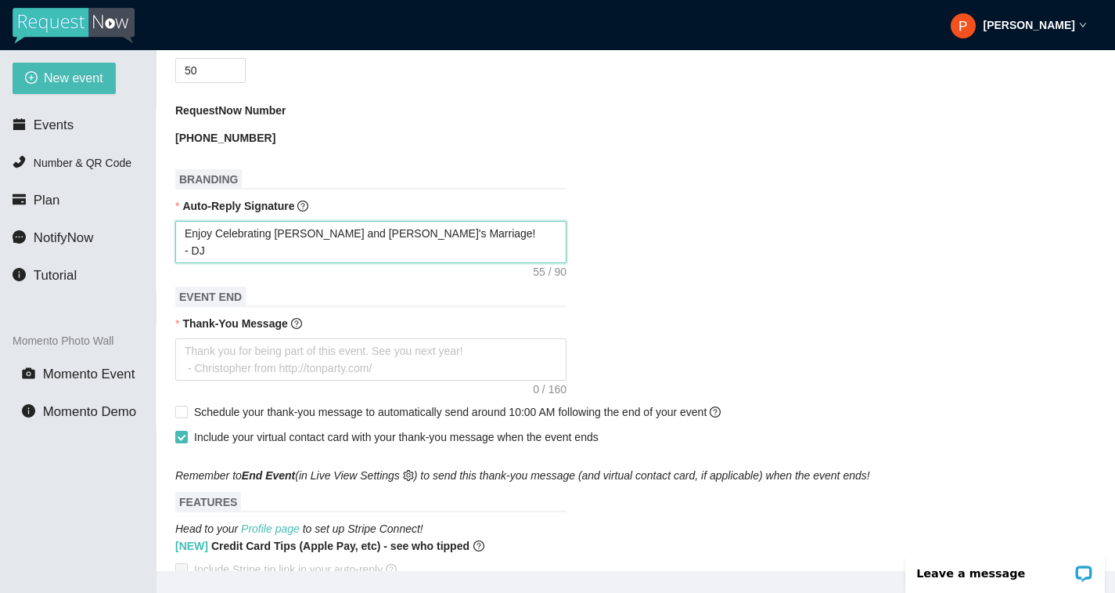
type textarea "Enjoy Celebrating [PERSON_NAME] and [PERSON_NAME]'s Marriage! - DJ"
type textarea "Enjoy Celebrating [PERSON_NAME] and [PERSON_NAME]'s Marriage! - D"
type textarea "Enjoy Celebrating [PERSON_NAME] and [PERSON_NAME]'s Marriage! -"
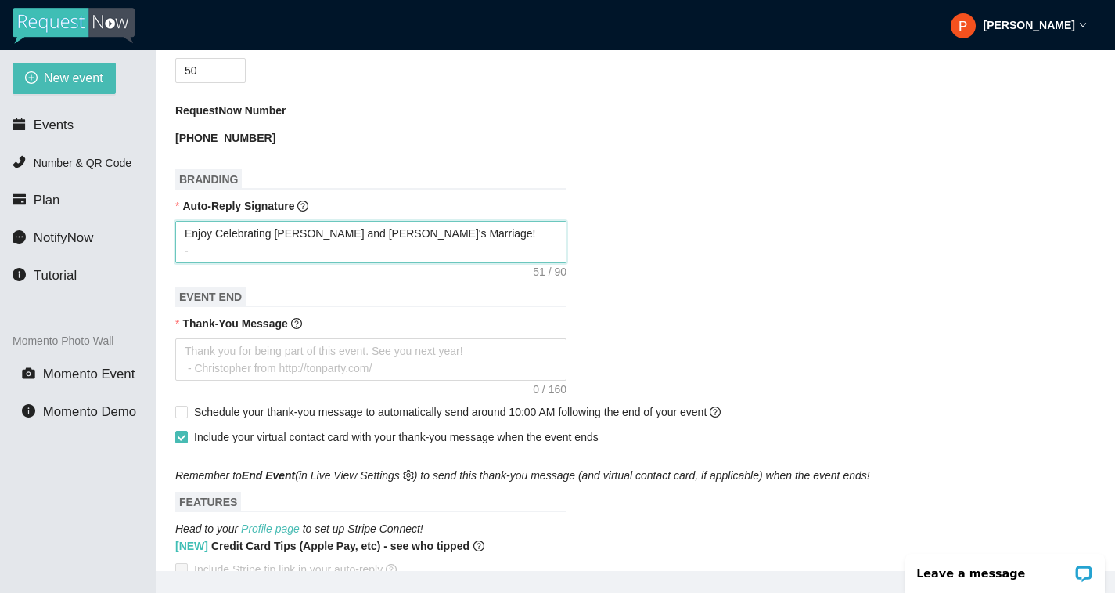
type textarea "Enjoy Celebrating [PERSON_NAME] and [PERSON_NAME]'s Marriage! -"
type textarea "Enjoy Celebrating [PERSON_NAME] and [PERSON_NAME]'s Marriage! - P"
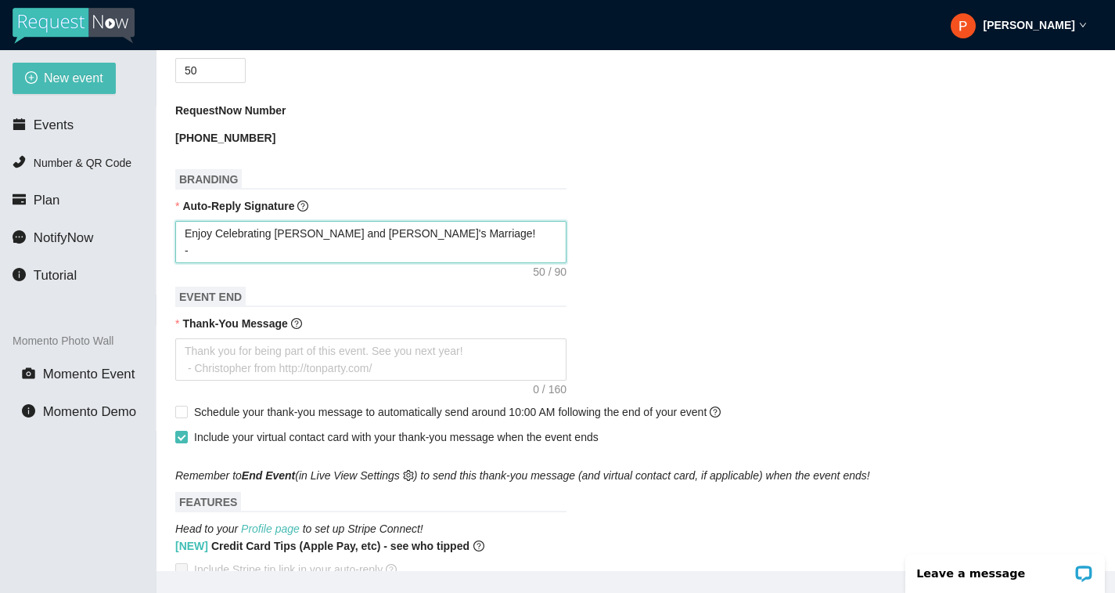
type textarea "Enjoy Celebrating [PERSON_NAME] and [PERSON_NAME]'s Marriage! - P"
type textarea "Enjoy Celebrating [PERSON_NAME] and [PERSON_NAME]'s Marriage! - Ph"
type textarea "Enjoy Celebrating [PERSON_NAME] and [PERSON_NAME]'s Marriage! - Phi"
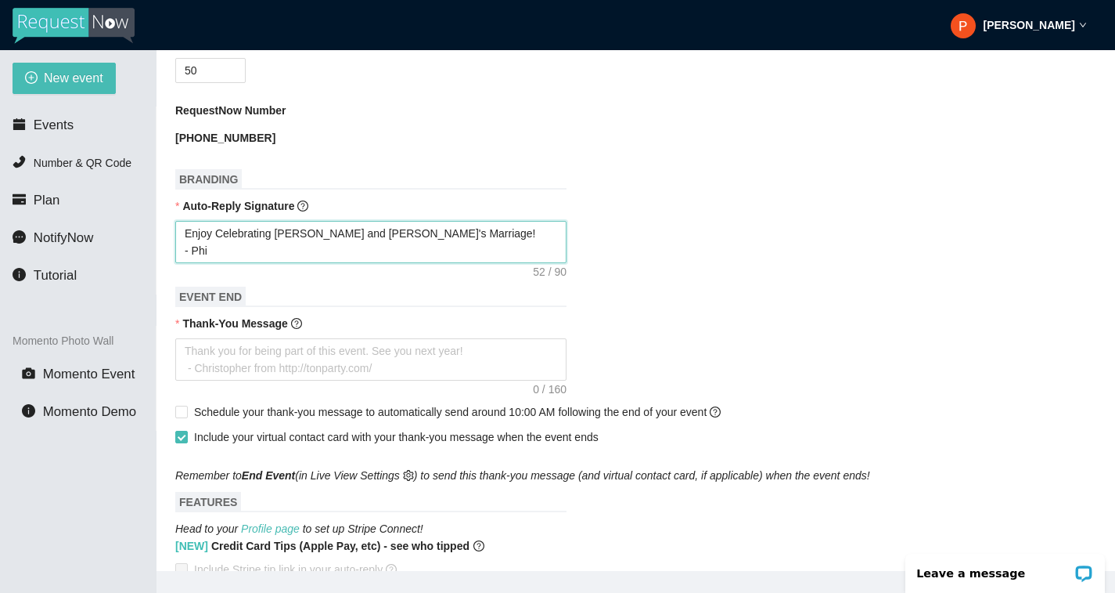
type textarea "Enjoy Celebrating [PERSON_NAME] and [PERSON_NAME]'s Marriage! - Phil"
type textarea "Enjoy Celebrating [PERSON_NAME] and [PERSON_NAME]'s Marriage! - Phil ("
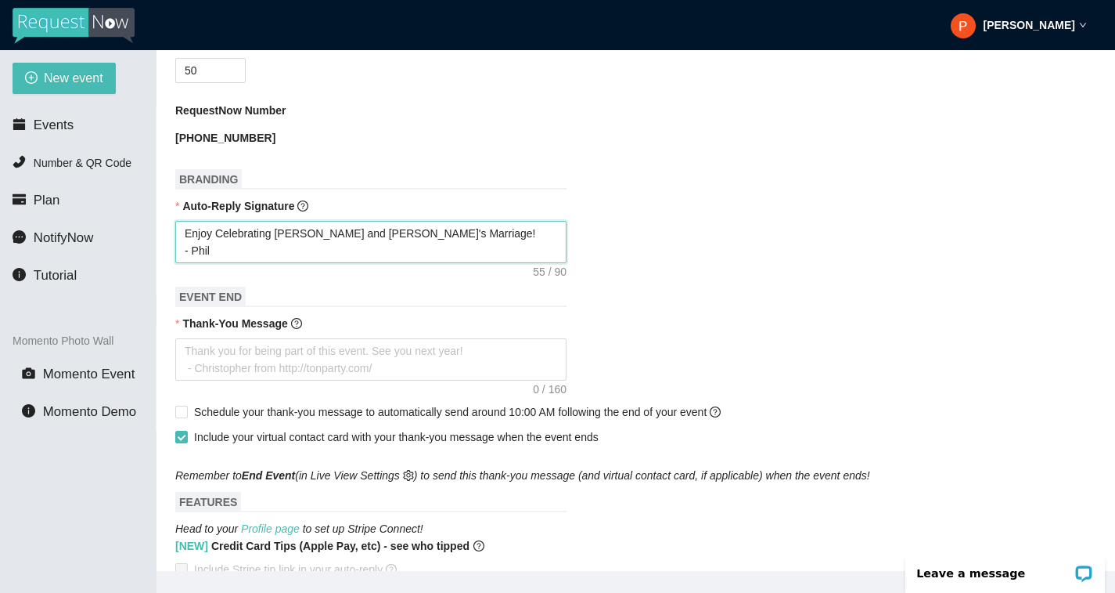
type textarea "Enjoy Celebrating [PERSON_NAME] and [PERSON_NAME]'s Marriage! - Phil ("
type textarea "Enjoy Celebrating [PERSON_NAME] and [PERSON_NAME]'s Marriage! - Phil (P"
type textarea "Enjoy Celebrating [PERSON_NAME] and [PERSON_NAME]'s Marriage! - Phil (Pe"
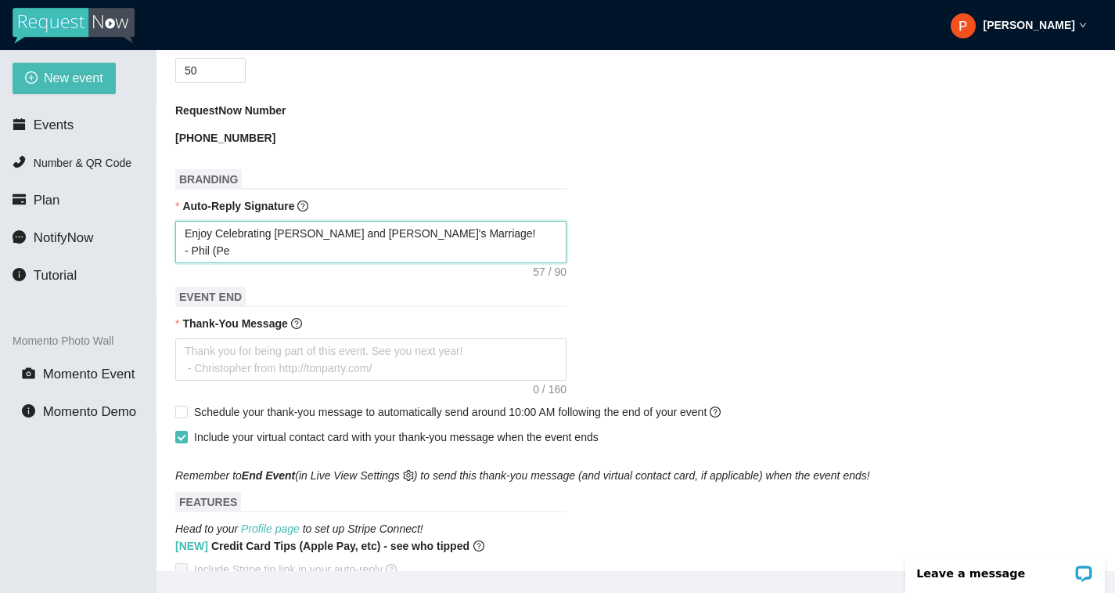
type textarea "Enjoy Celebrating [PERSON_NAME] and [PERSON_NAME]'s Marriage! - Phil (Pef"
type textarea "Enjoy Celebrating [PERSON_NAME] and [PERSON_NAME]'s Marriage! - Phil (Peff"
type textarea "Enjoy Celebrating [PERSON_NAME] and [PERSON_NAME]'s Marriage! - Phil (Peffe"
type textarea "Enjoy Celebrating [PERSON_NAME] and [PERSON_NAME]'s Marriage! - Phil ([PERSON_N…"
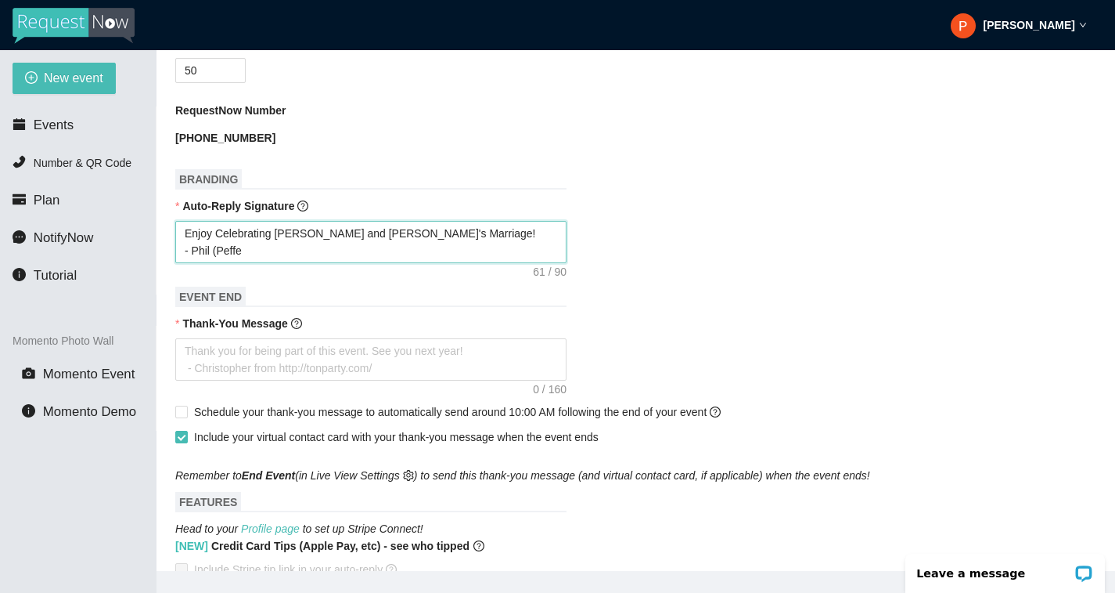
type textarea "Enjoy Celebrating [PERSON_NAME] and [PERSON_NAME]'s Marriage! - Phil ([PERSON_N…"
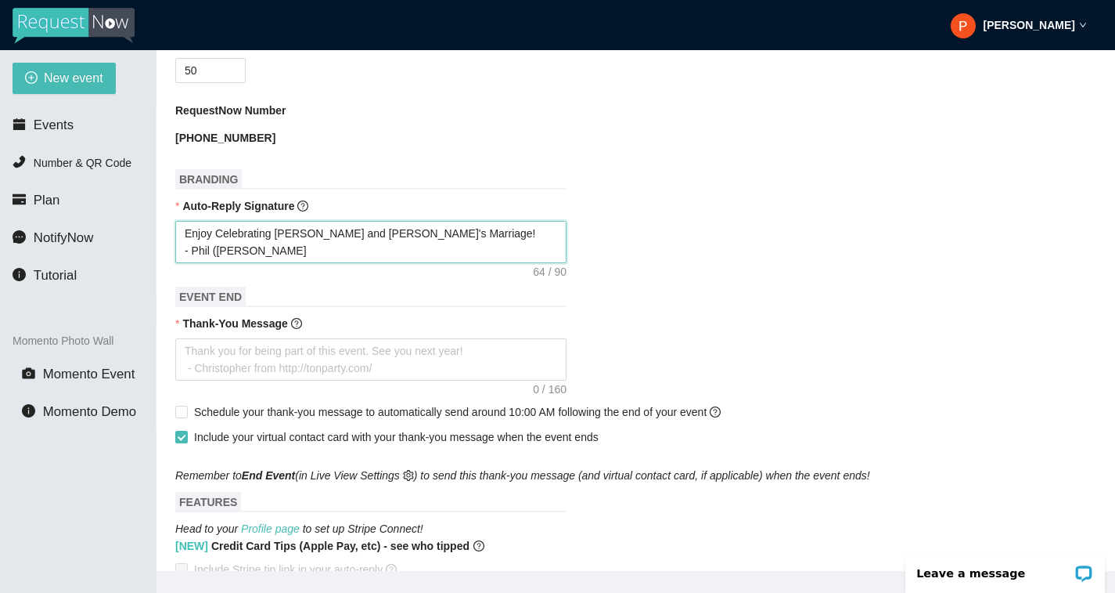
type textarea "Enjoy Celebrating [PERSON_NAME] and [PERSON_NAME]'s Marriage! - Phil ([PERSON_N…"
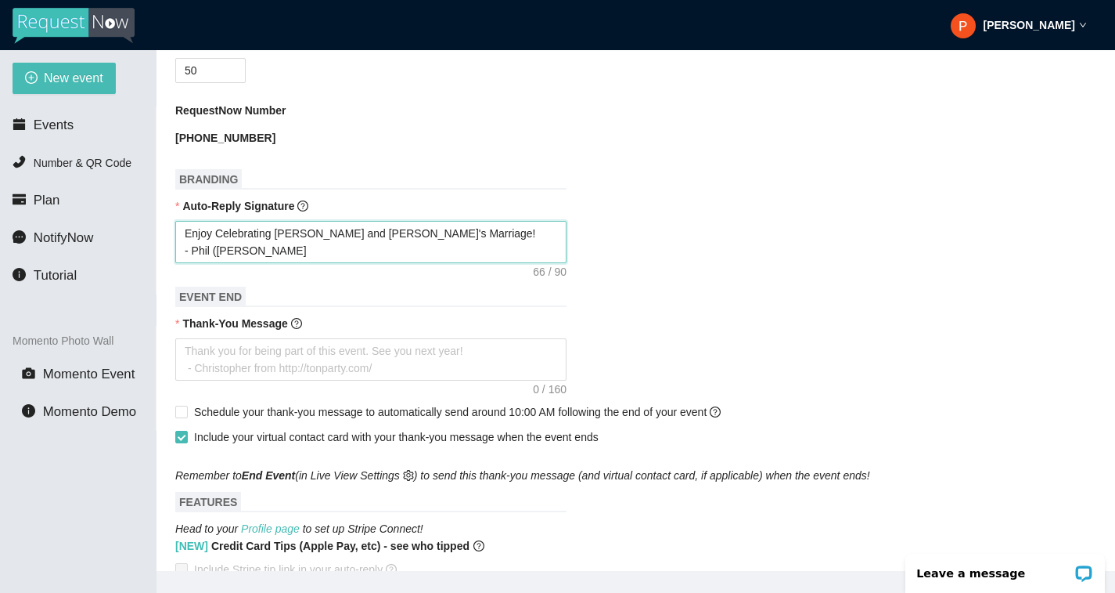
type textarea "Enjoy Celebrating [PERSON_NAME] and [PERSON_NAME]'s Marriage! - Phil ([PERSON_N…"
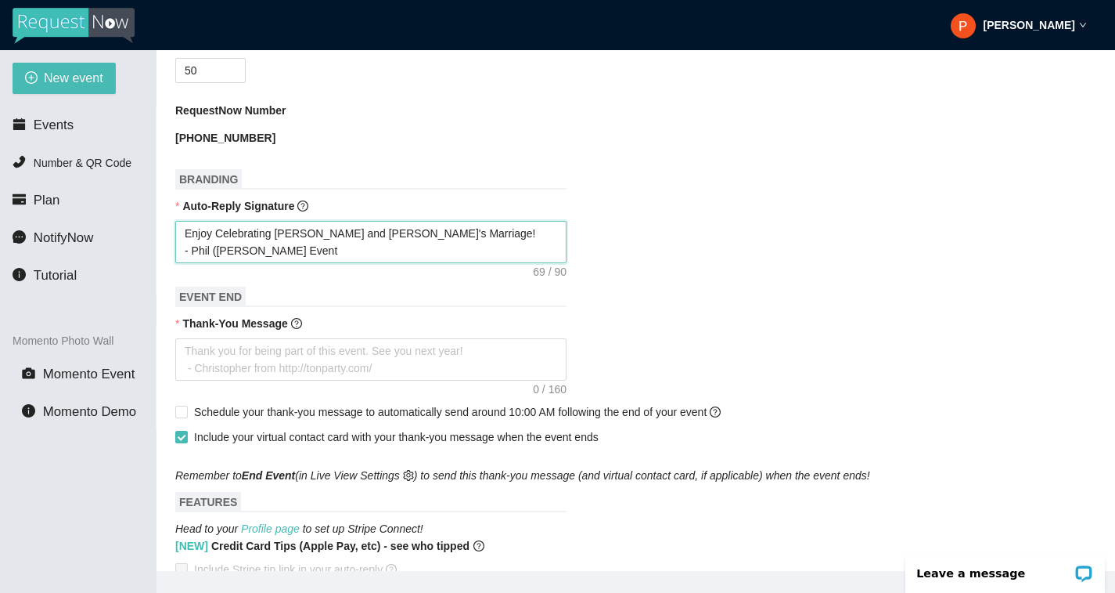
type textarea "Enjoy Celebrating [PERSON_NAME] and [PERSON_NAME]'s Marriage! - Phil ([PERSON_N…"
type textarea "Enjoy Celebrating [PERSON_NAME] and [PERSON_NAME]'s Marriage! - [PERSON_NAME] (…"
type textarea "Enjoy Celebrating [PERSON_NAME] and [PERSON_NAME]'s Marriage! - Phil ([PERSON_N…"
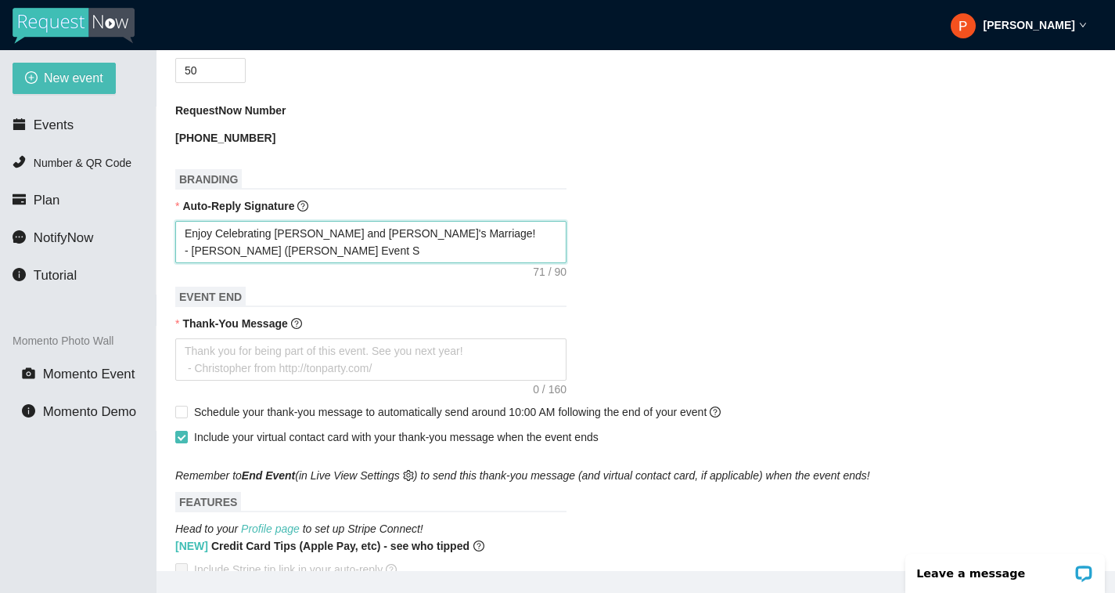
type textarea "Enjoy Celebrating [PERSON_NAME] and [PERSON_NAME]'s Marriage! - Phil ([PERSON_N…"
type textarea "Enjoy Celebrating [PERSON_NAME] and [PERSON_NAME]'s Marriage! - [PERSON_NAME] (…"
type textarea "Enjoy Celebrating [PERSON_NAME] and [PERSON_NAME]'s Marriage! - Phil ([PERSON_N…"
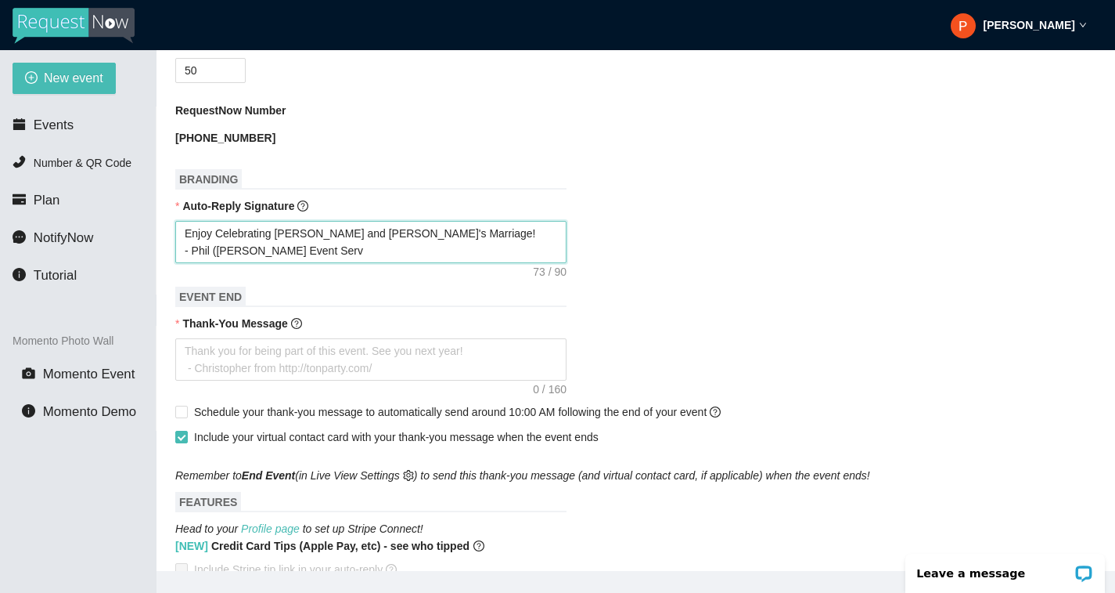
type textarea "Enjoy Celebrating [PERSON_NAME] and [PERSON_NAME]'s Marriage! - Phil ([PERSON_N…"
type textarea "Enjoy Celebrating [PERSON_NAME] and [PERSON_NAME]'s Marriage! - [PERSON_NAME] (…"
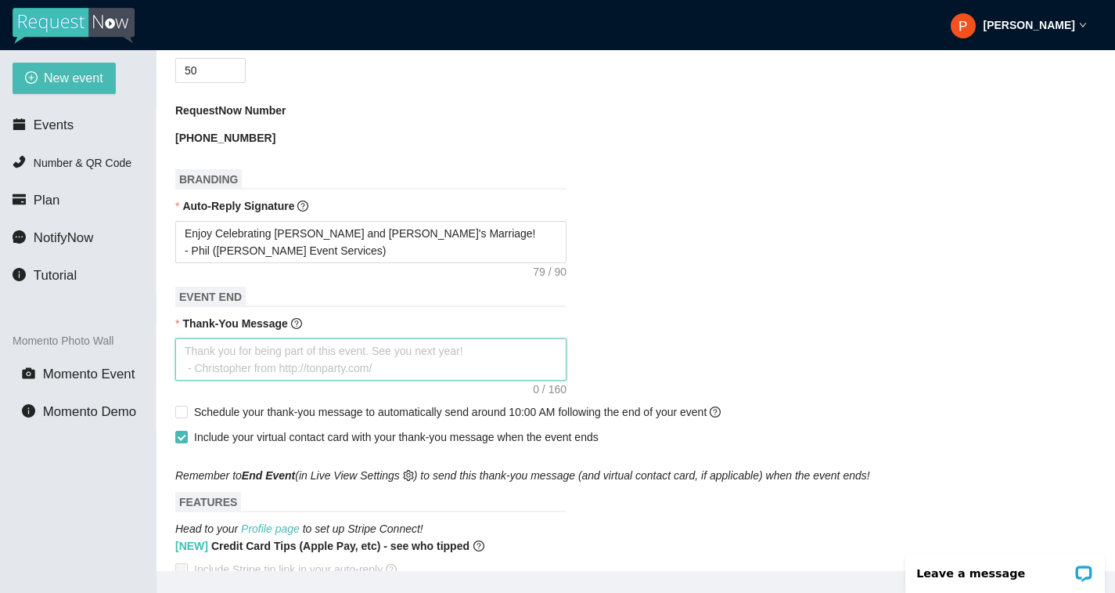
click at [295, 380] on textarea "Thank-You Message" at bounding box center [370, 359] width 391 height 42
paste textarea "Enjoy Celebrating [PERSON_NAME] and [PERSON_NAME]'s Marriage! - Phil ([PERSON_N…"
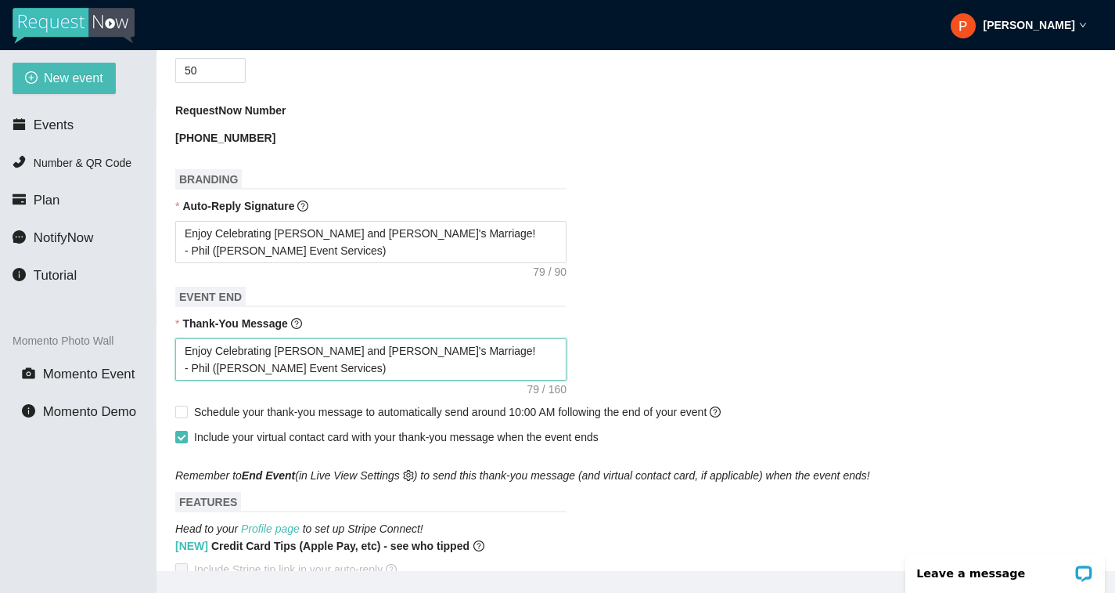
click at [204, 353] on textarea "Enjoy Celebrating [PERSON_NAME] and [PERSON_NAME]'s Marriage! - Phil ([PERSON_N…" at bounding box center [370, 359] width 391 height 42
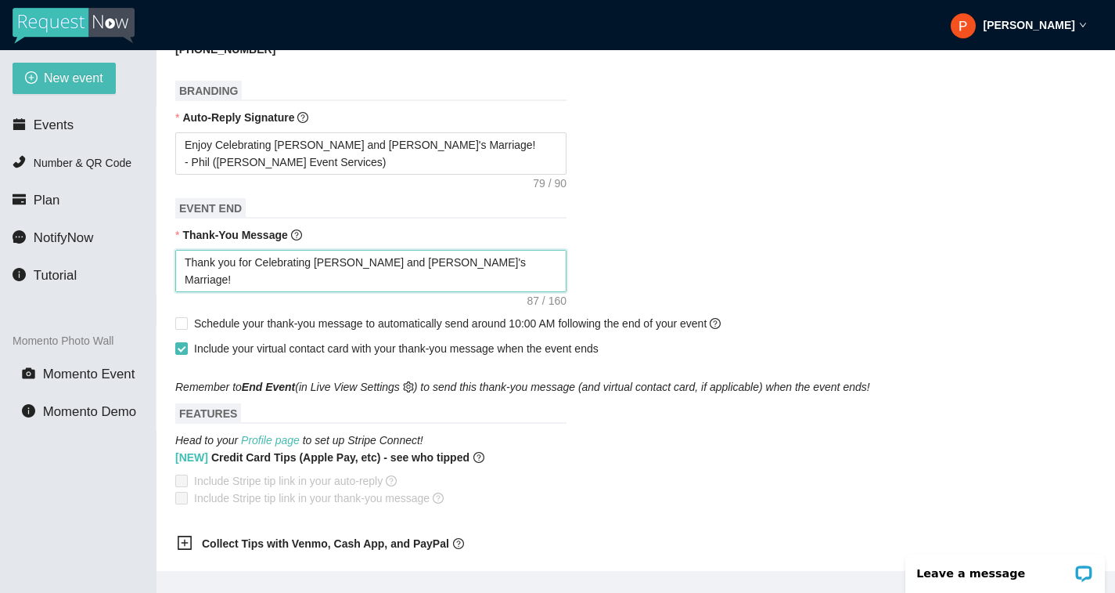
scroll to position [556, 0]
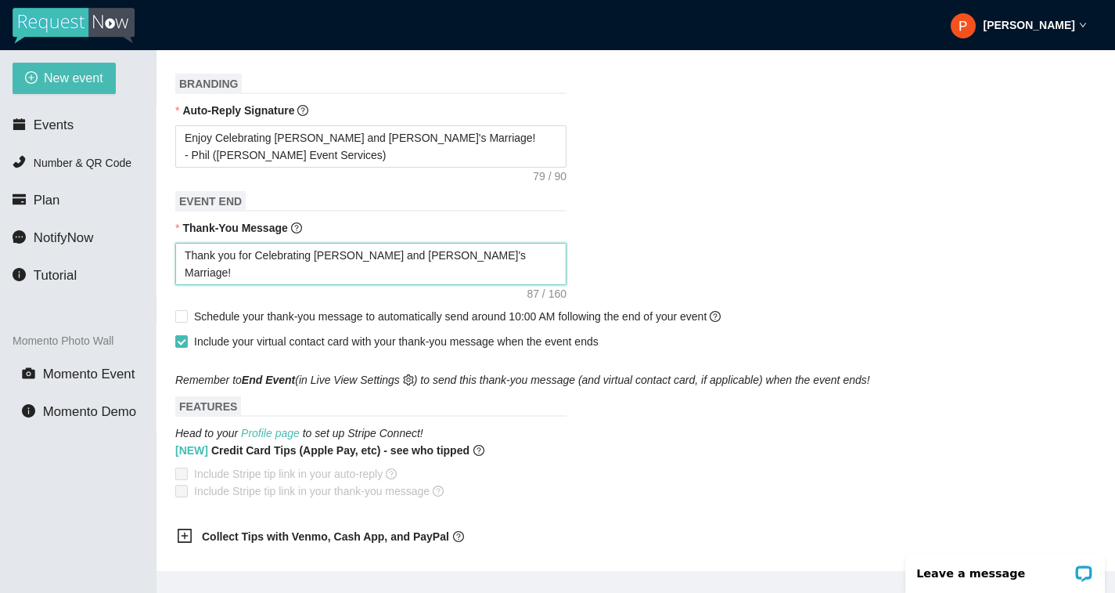
click at [467, 257] on textarea "Thank you for Celebrating [PERSON_NAME] and [PERSON_NAME]'s Marriage! - Phil ([…" at bounding box center [370, 264] width 391 height 42
click at [274, 323] on span "Schedule your thank-you message to automatically send around 10:00 AM following…" at bounding box center [457, 316] width 527 height 13
click at [186, 321] on input "Schedule your thank-you message to automatically send around 10:00 AM following…" at bounding box center [180, 315] width 11 height 11
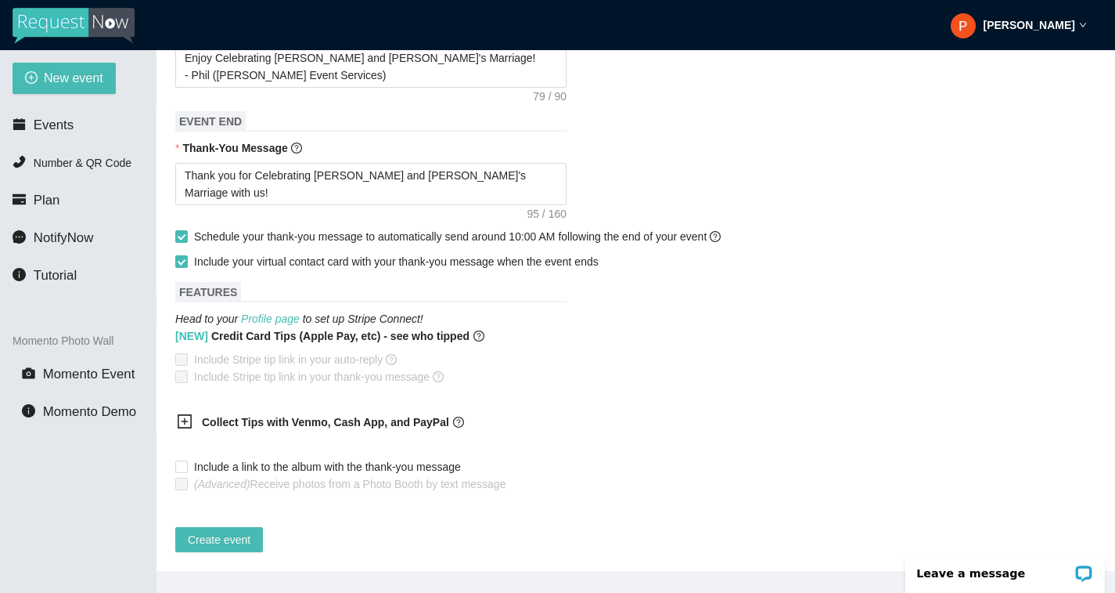
scroll to position [649, 0]
click at [190, 351] on span "Include Stripe tip link in your auto-reply" at bounding box center [295, 359] width 215 height 17
click at [186, 413] on icon "plus-square" at bounding box center [185, 421] width 16 height 16
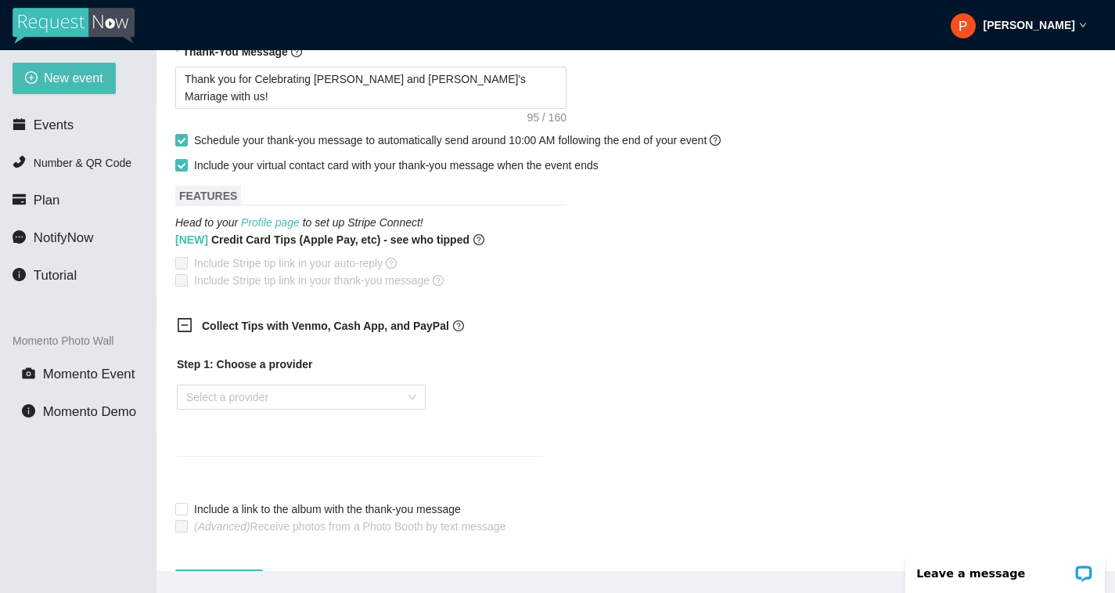
scroll to position [787, 0]
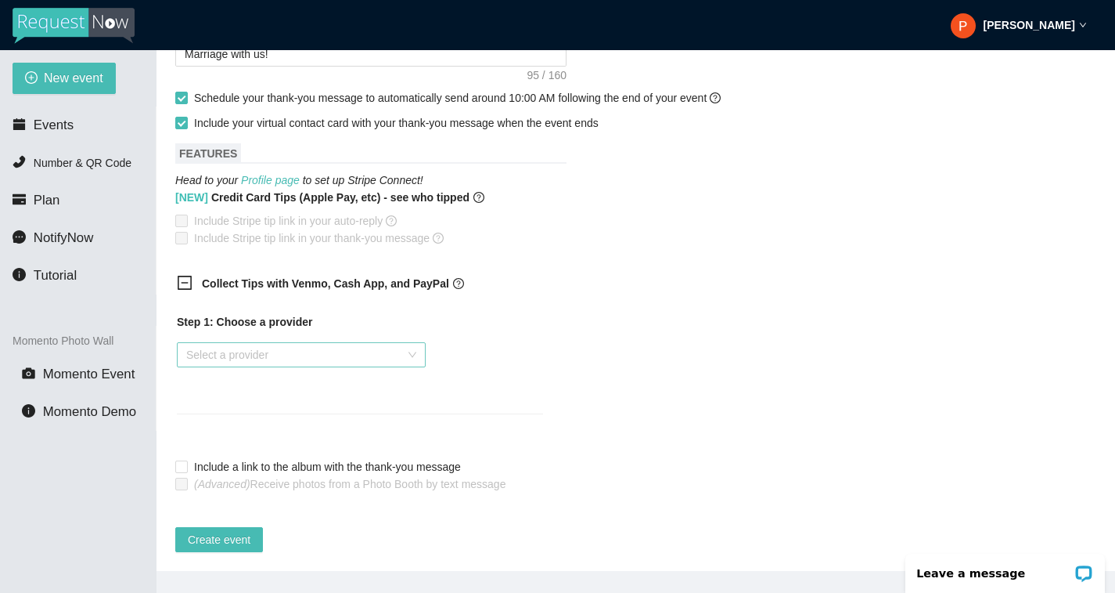
click at [288, 343] on input "search" at bounding box center [295, 354] width 219 height 23
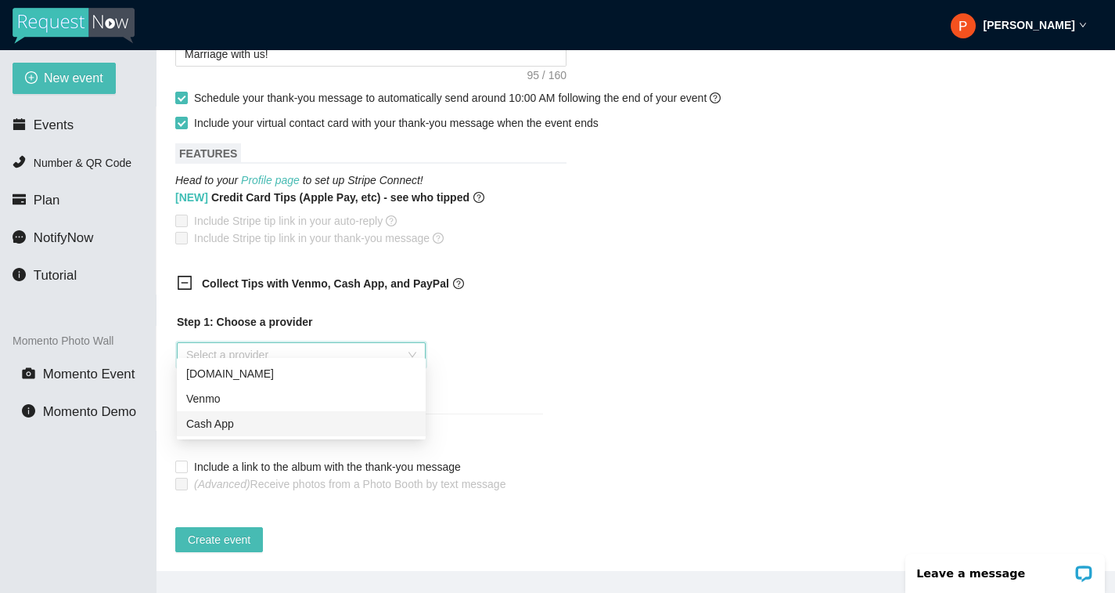
click at [258, 421] on div "Cash App" at bounding box center [301, 423] width 230 height 17
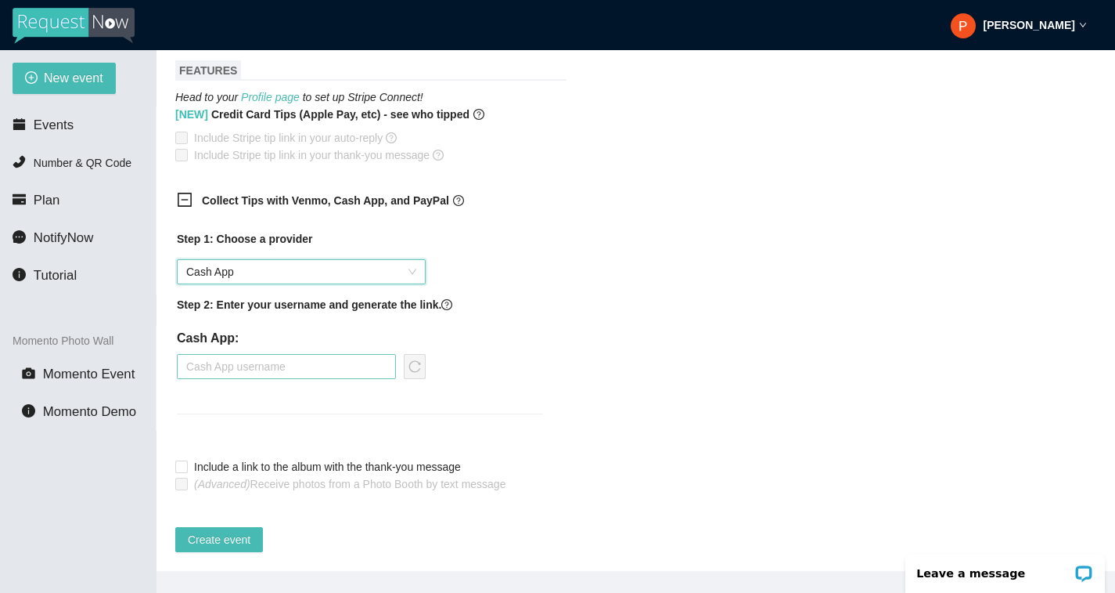
scroll to position [870, 0]
click at [288, 354] on input "text" at bounding box center [286, 366] width 219 height 25
click at [416, 360] on icon "reload" at bounding box center [415, 366] width 13 height 13
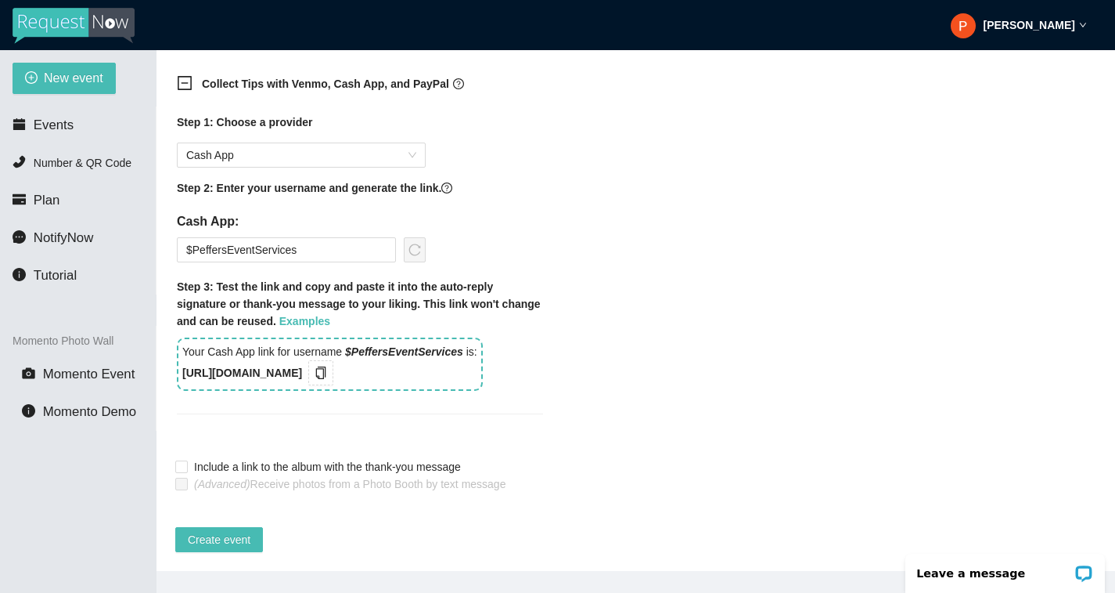
scroll to position [1004, 0]
click at [333, 360] on button "button" at bounding box center [320, 372] width 25 height 25
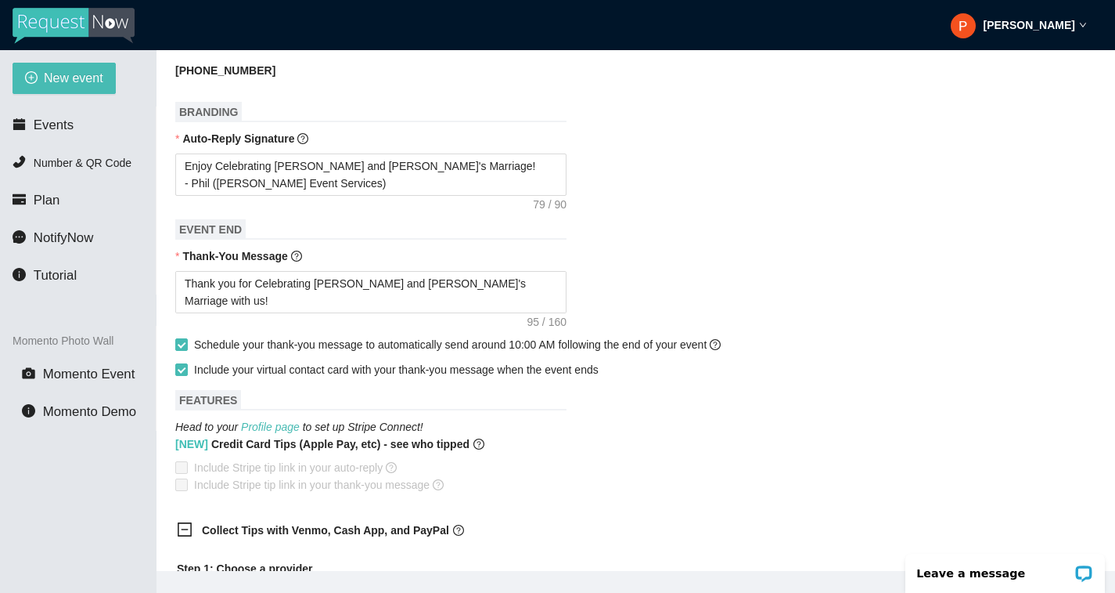
scroll to position [521, 0]
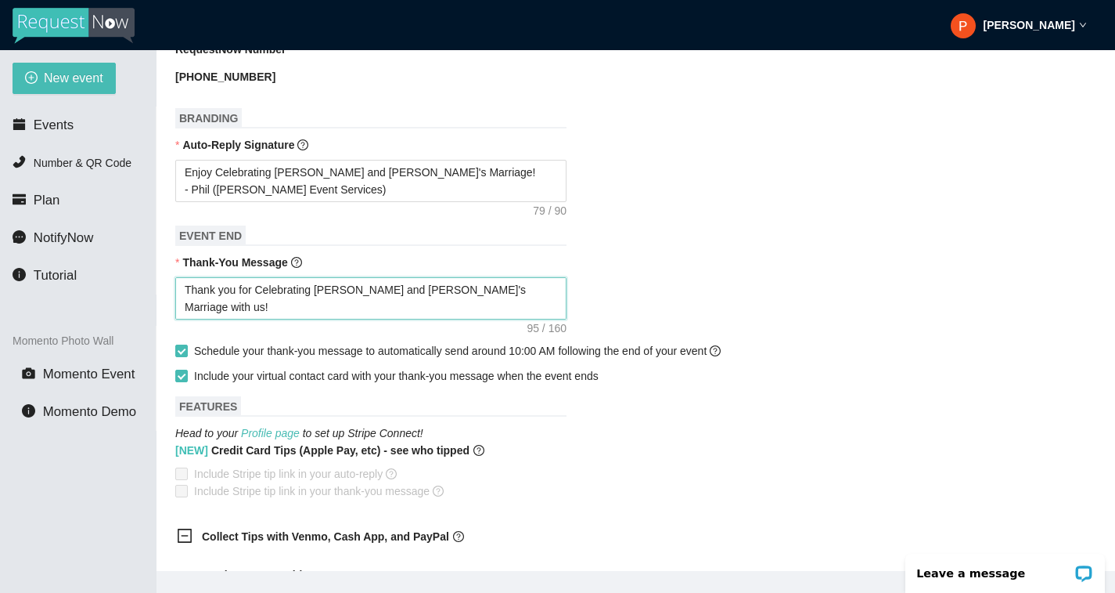
click at [528, 293] on textarea "Thank you for Celebrating [PERSON_NAME] and [PERSON_NAME]'s Marriage with us! -…" at bounding box center [370, 298] width 391 height 42
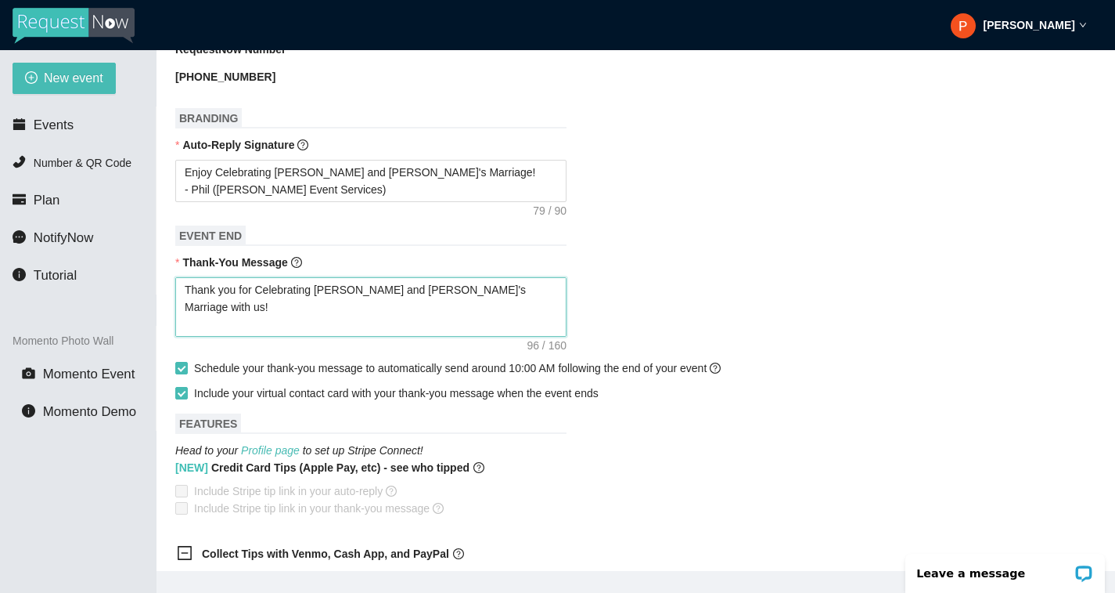
paste textarea "[URL][DOMAIN_NAME]"
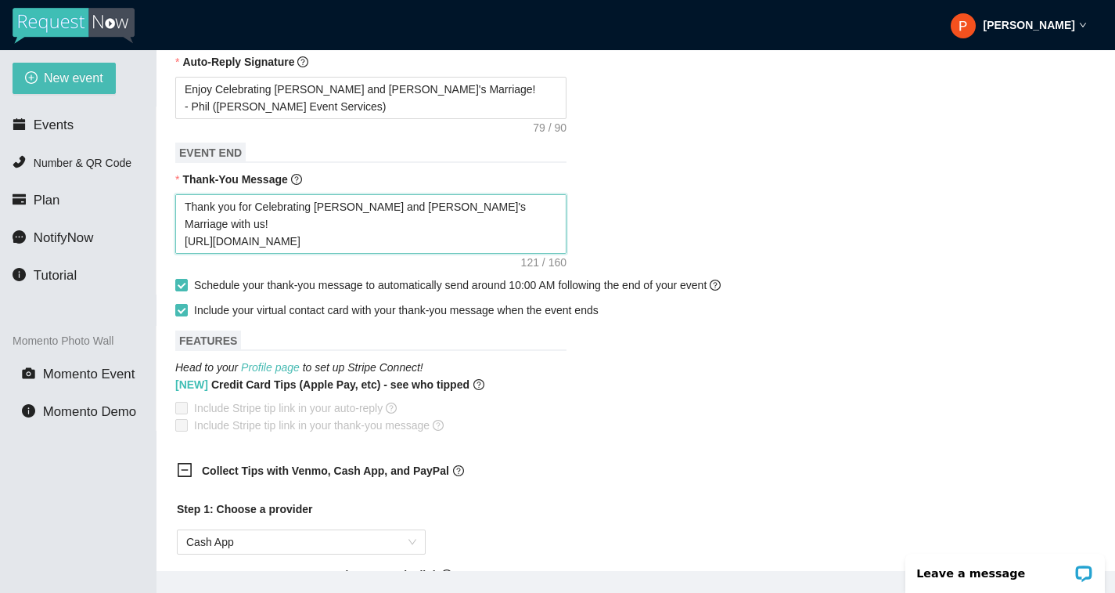
scroll to position [601, 0]
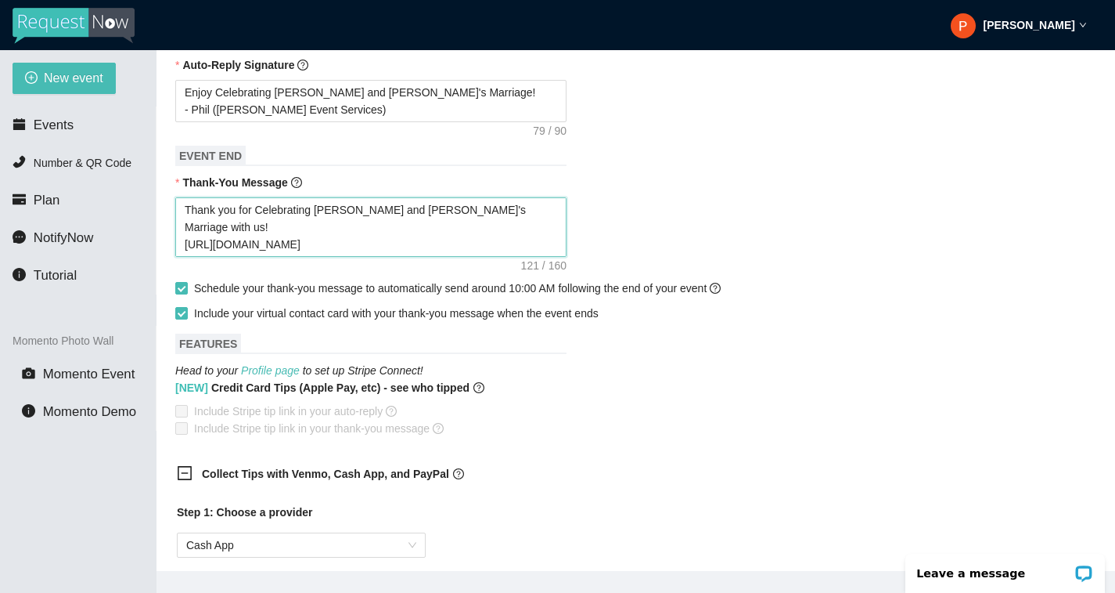
drag, startPoint x: 184, startPoint y: 230, endPoint x: 390, endPoint y: 232, distance: 205.9
click at [390, 232] on textarea "Thank you for Celebrating [PERSON_NAME] and [PERSON_NAME]'s Marriage with us! […" at bounding box center [370, 226] width 391 height 59
paste textarea "[URL][DOMAIN_NAME]"
click at [719, 389] on div "[NEW] Credit Card Tips (Apple Pay, etc) - see who tipped" at bounding box center [635, 390] width 921 height 23
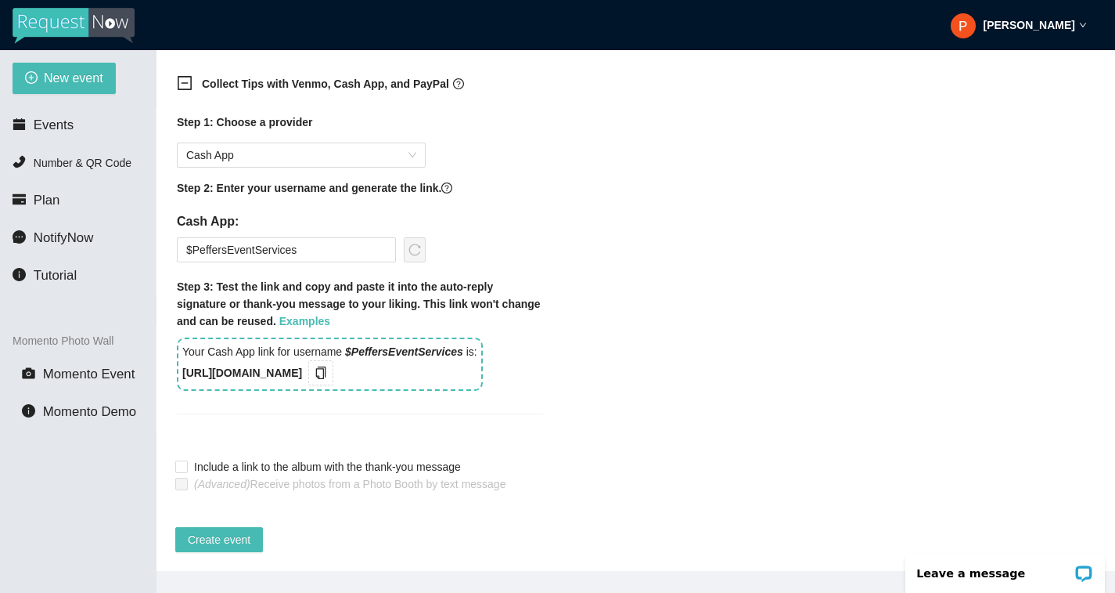
scroll to position [1022, 0]
click at [218, 531] on span "Create event" at bounding box center [219, 539] width 63 height 17
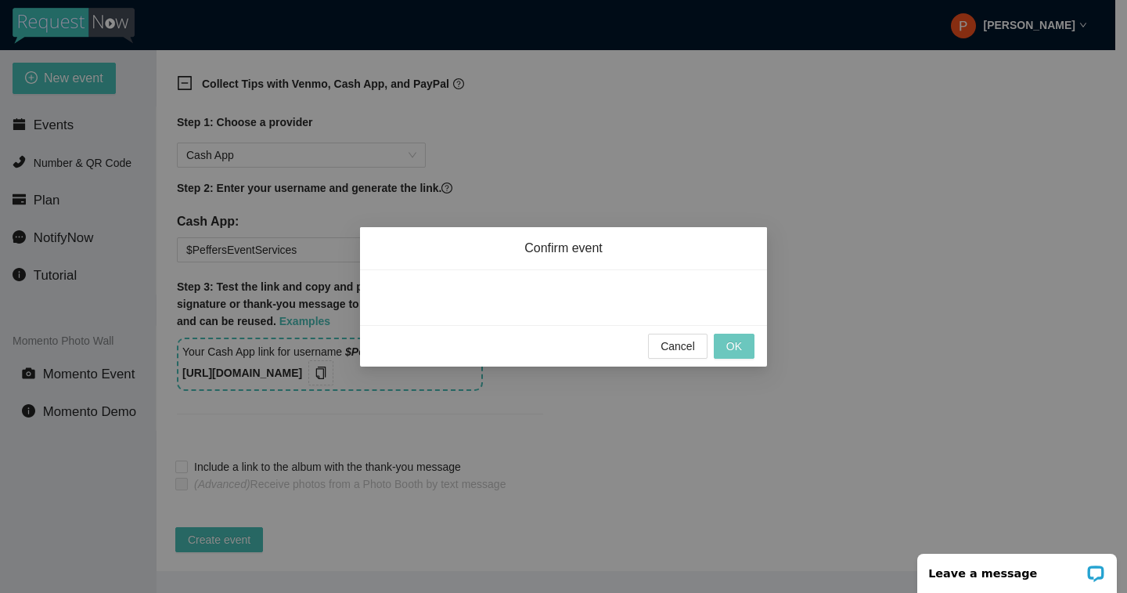
click at [741, 337] on span "OK" at bounding box center [734, 345] width 16 height 17
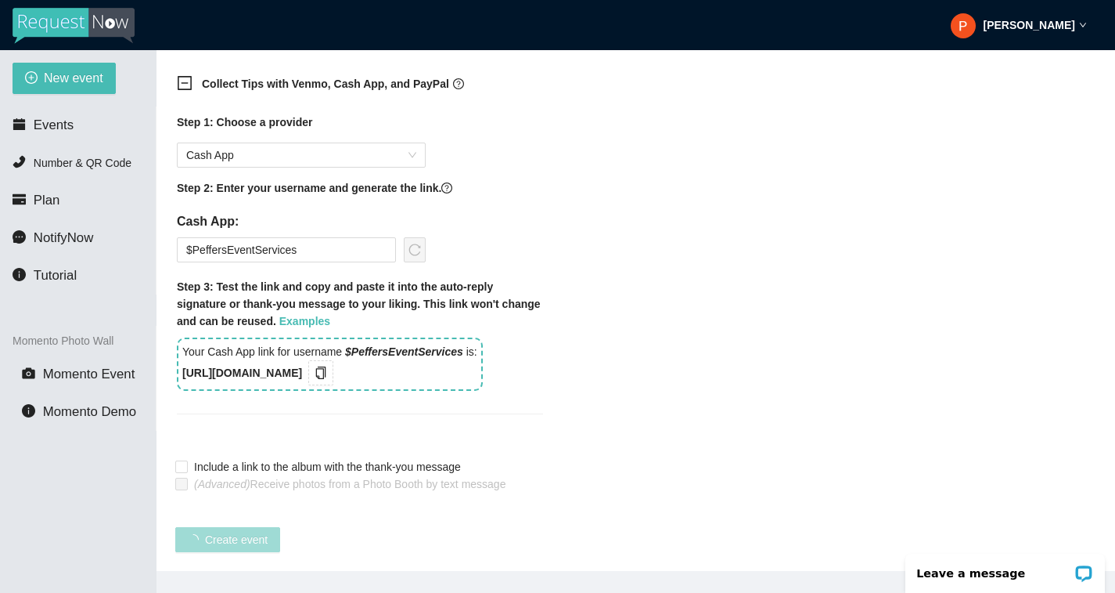
scroll to position [204, 0]
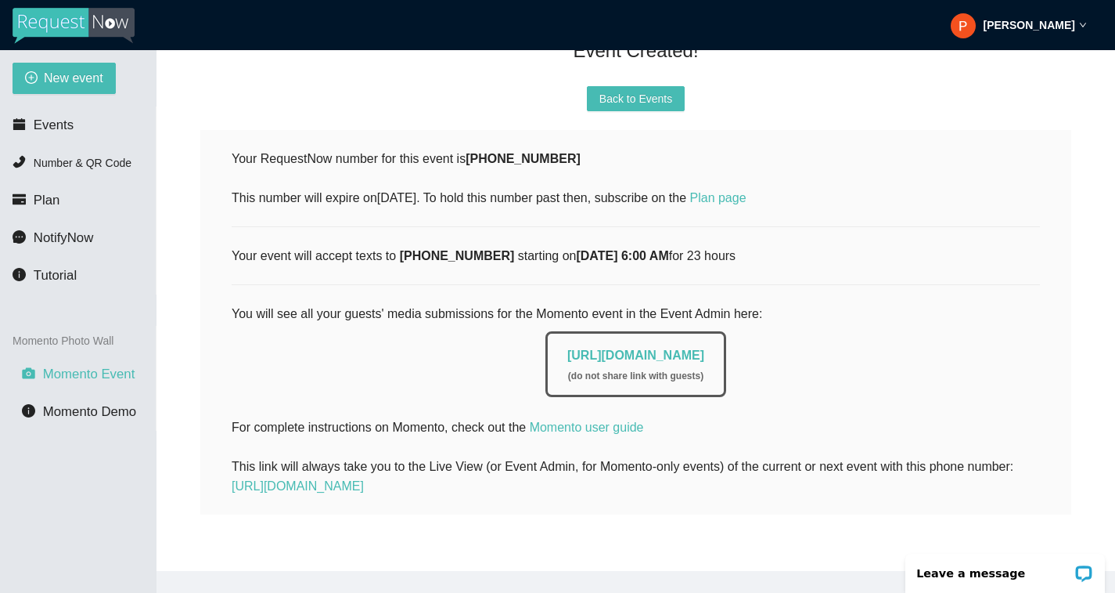
click at [79, 377] on span "Momento Event" at bounding box center [89, 373] width 92 height 15
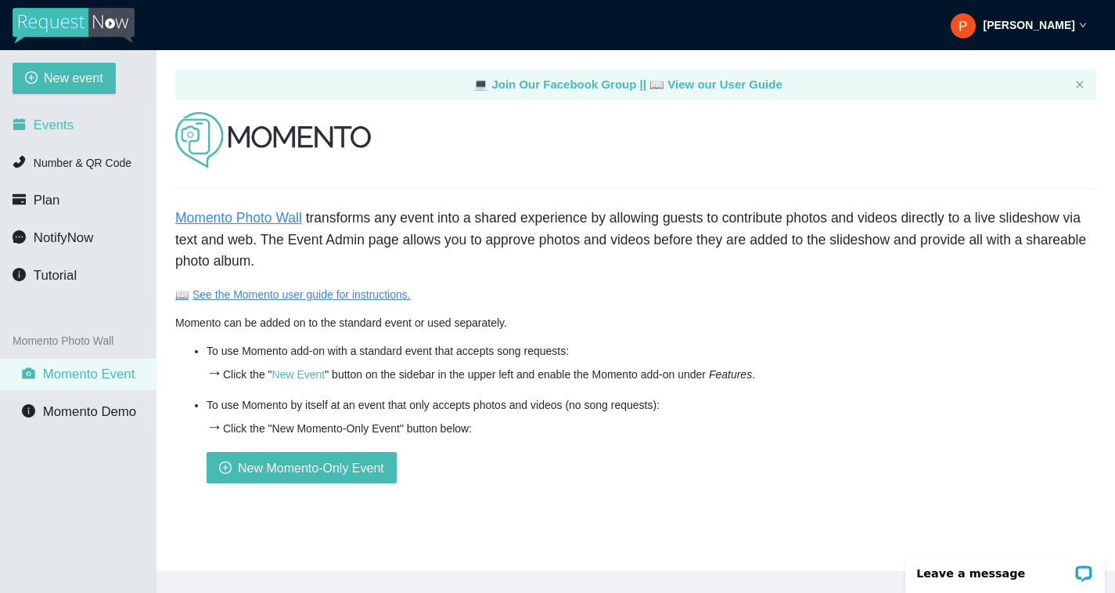
click at [85, 116] on li "Events" at bounding box center [78, 125] width 156 height 31
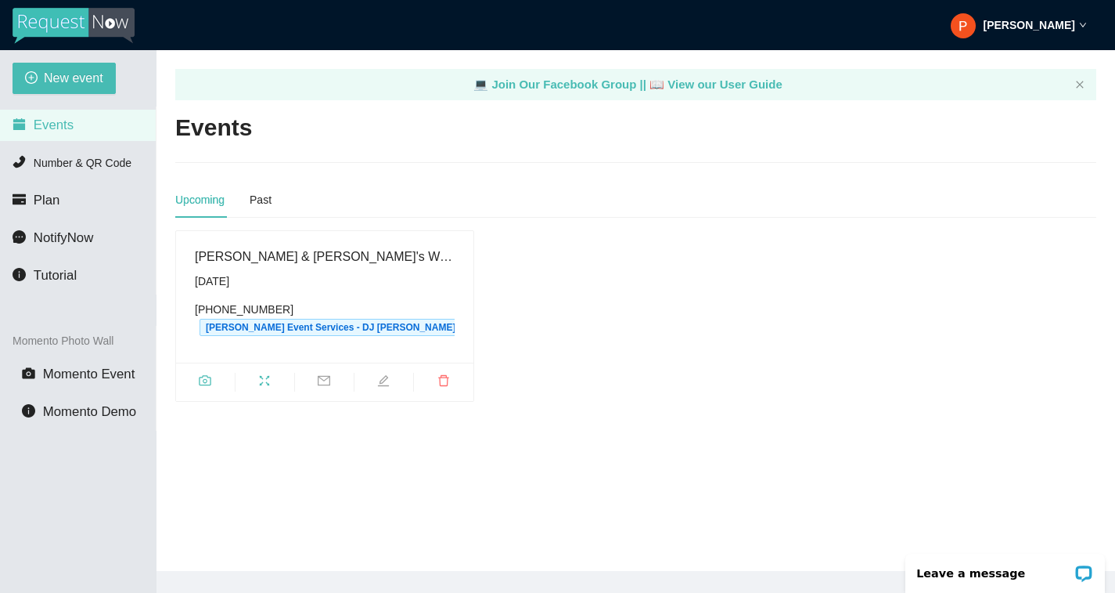
click at [366, 301] on span "[DATE] [PHONE_NUMBER] [PERSON_NAME] Event Services - DJ Phyre's number" at bounding box center [325, 303] width 260 height 63
click at [387, 380] on span "edit" at bounding box center [384, 382] width 59 height 17
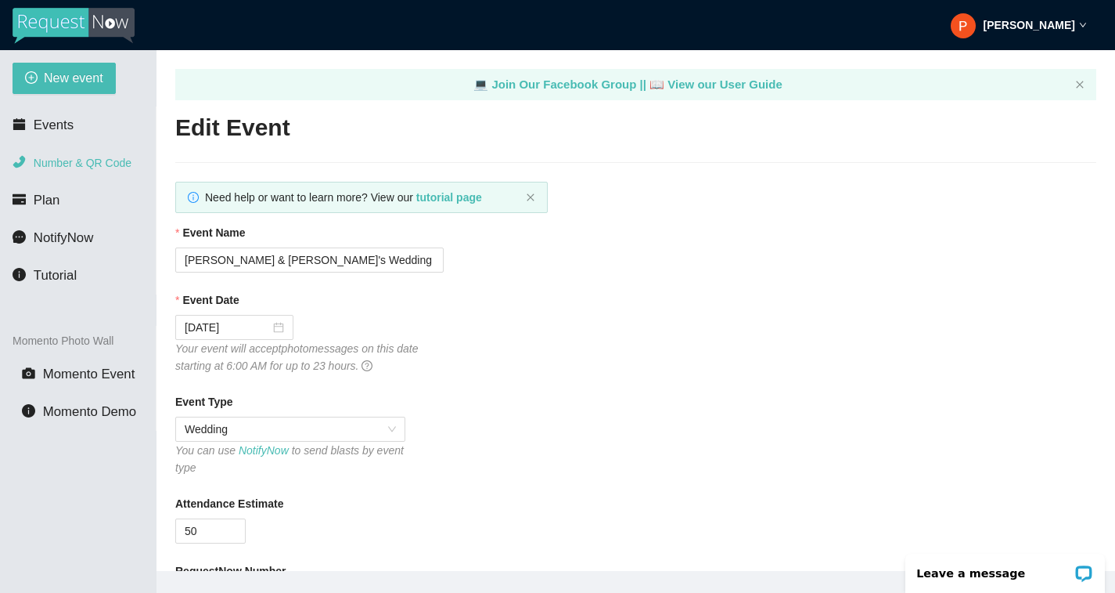
click at [70, 157] on span "Number & QR Code" at bounding box center [83, 163] width 98 height 13
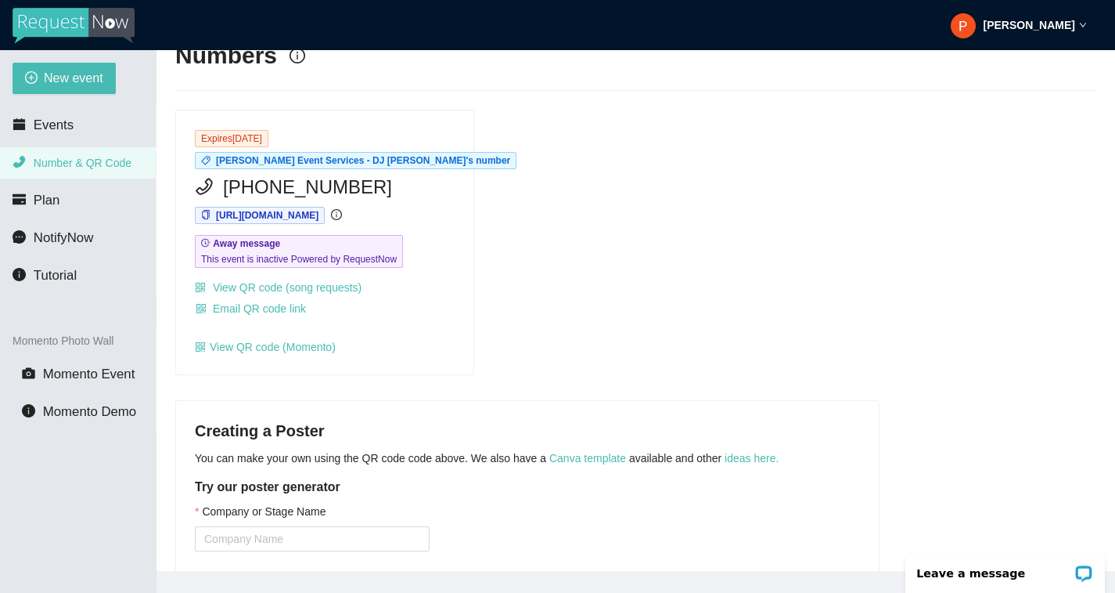
scroll to position [75, 0]
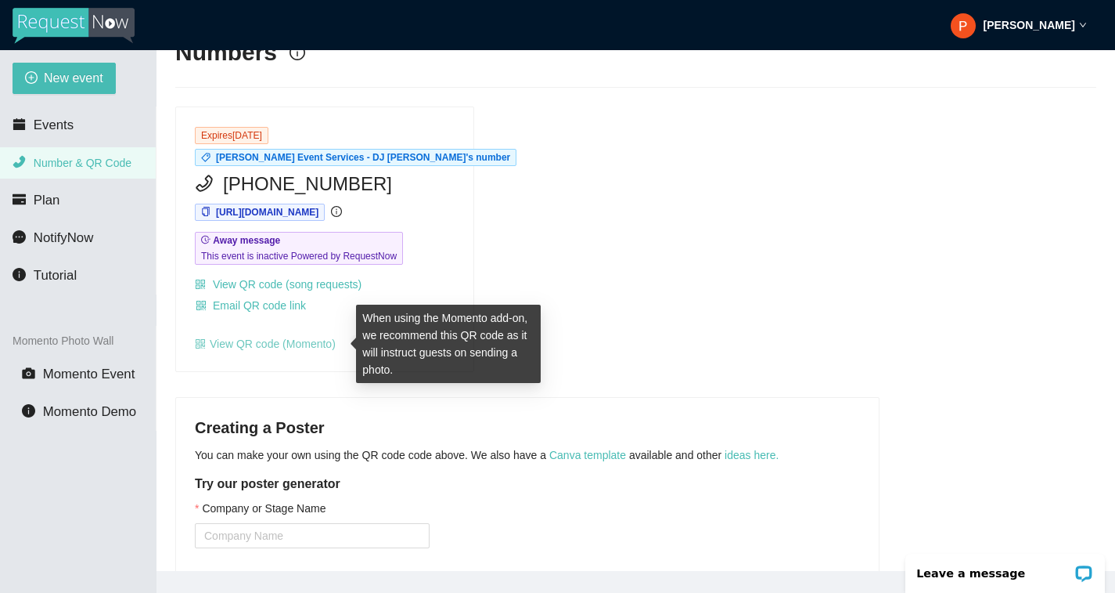
click at [280, 341] on link "View QR code (Momento)" at bounding box center [265, 343] width 141 height 13
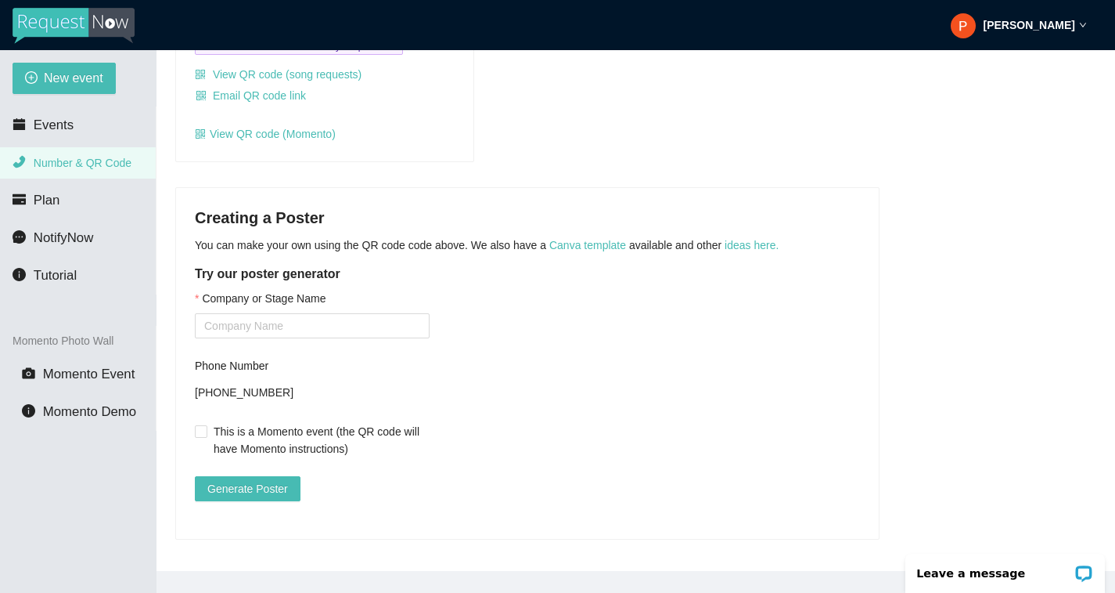
scroll to position [298, 0]
click at [204, 425] on input "This is a Momento event (the QR code will have Momento instructions)" at bounding box center [200, 430] width 11 height 11
click at [281, 317] on input "Company or Stage Name" at bounding box center [312, 325] width 235 height 25
click at [255, 480] on span "Generate Poster" at bounding box center [247, 488] width 81 height 17
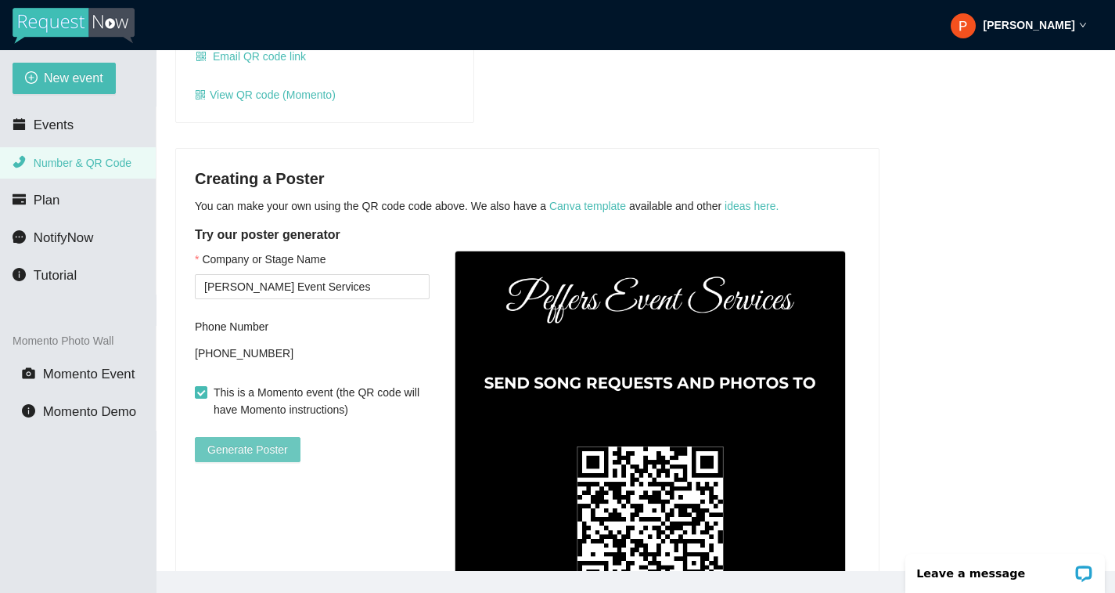
scroll to position [319, 0]
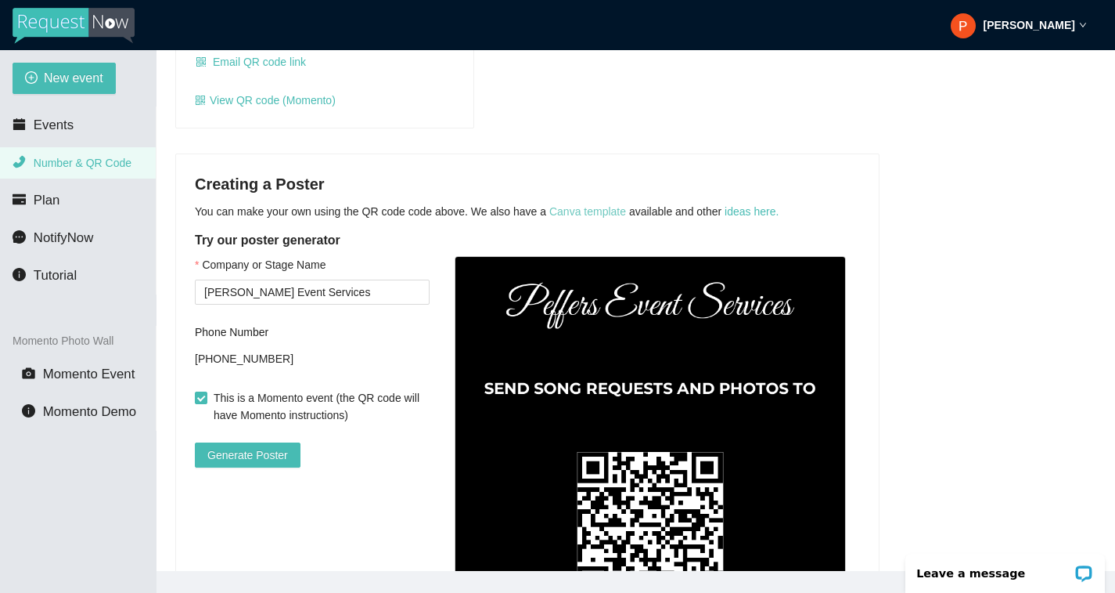
click at [600, 215] on link "Canva template" at bounding box center [588, 211] width 77 height 13
